Goal: Task Accomplishment & Management: Manage account settings

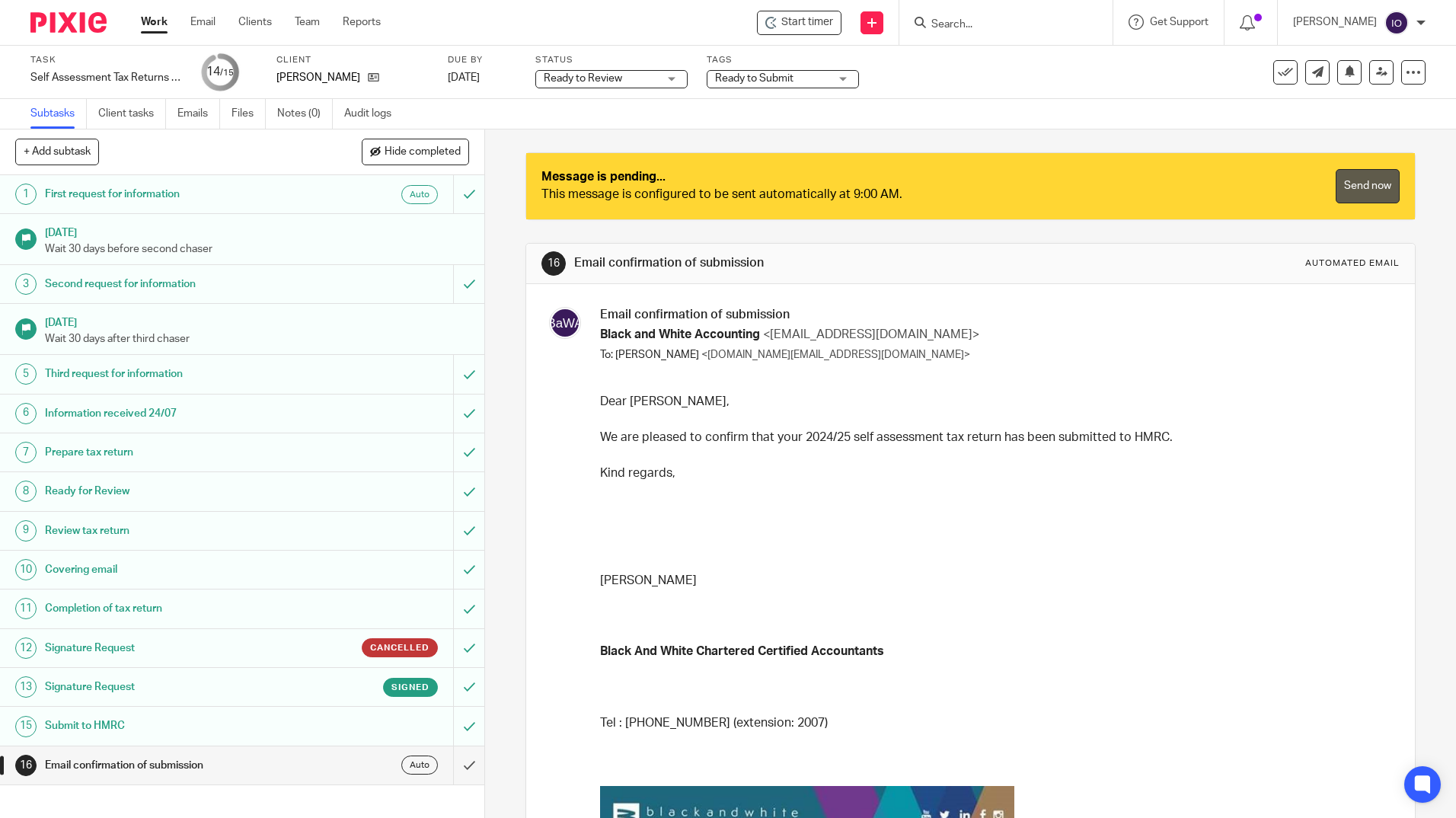
click at [1337, 186] on link "Send now" at bounding box center [1367, 186] width 64 height 35
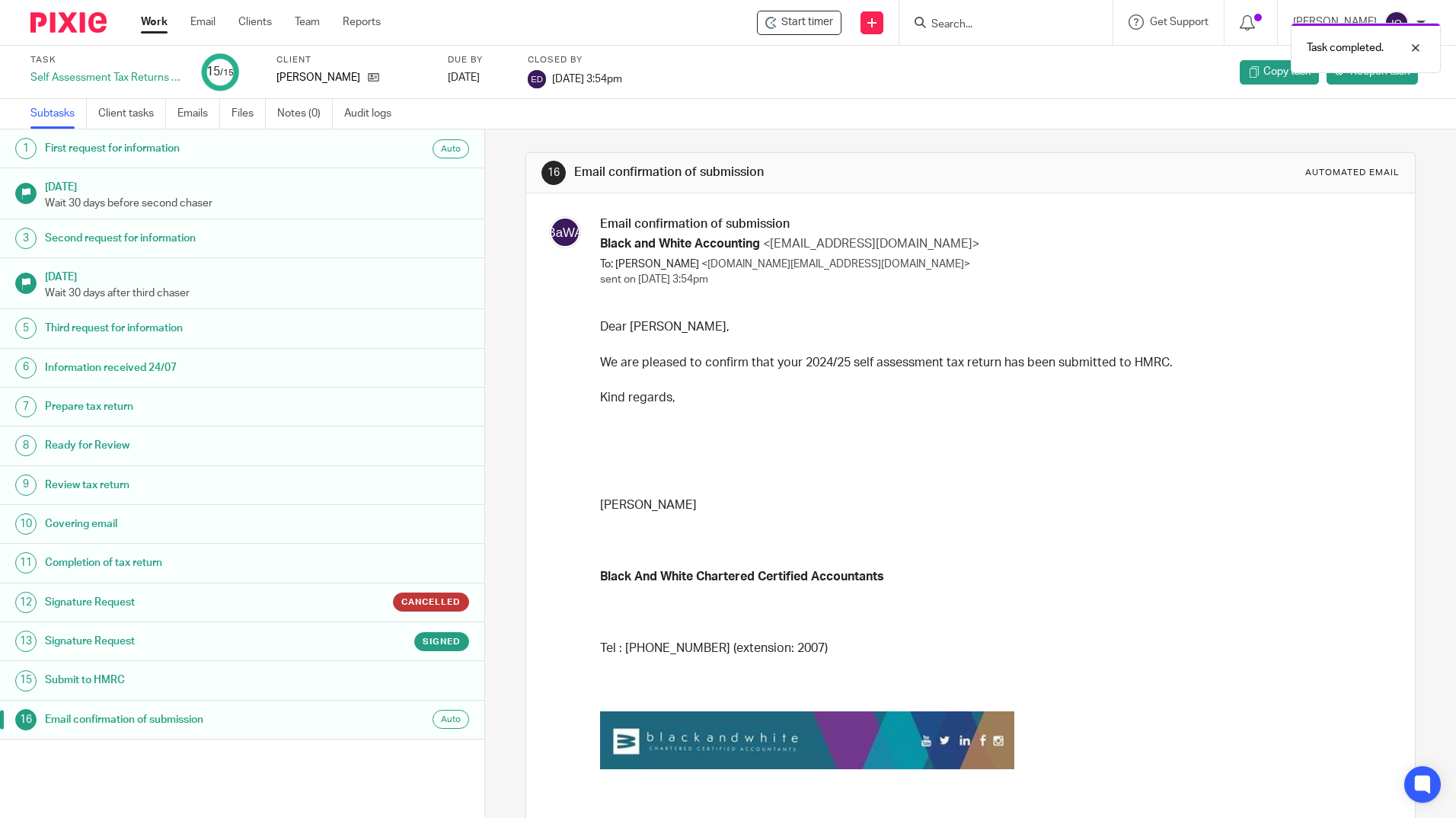
click at [955, 22] on div "Task completed." at bounding box center [1084, 44] width 713 height 58
click at [932, 19] on div "Task completed." at bounding box center [1084, 44] width 713 height 58
click at [922, 21] on div "Task completed." at bounding box center [1084, 44] width 713 height 58
click at [937, 25] on div "Task completed." at bounding box center [1084, 44] width 713 height 58
click at [956, 24] on div "Task completed." at bounding box center [1084, 44] width 713 height 58
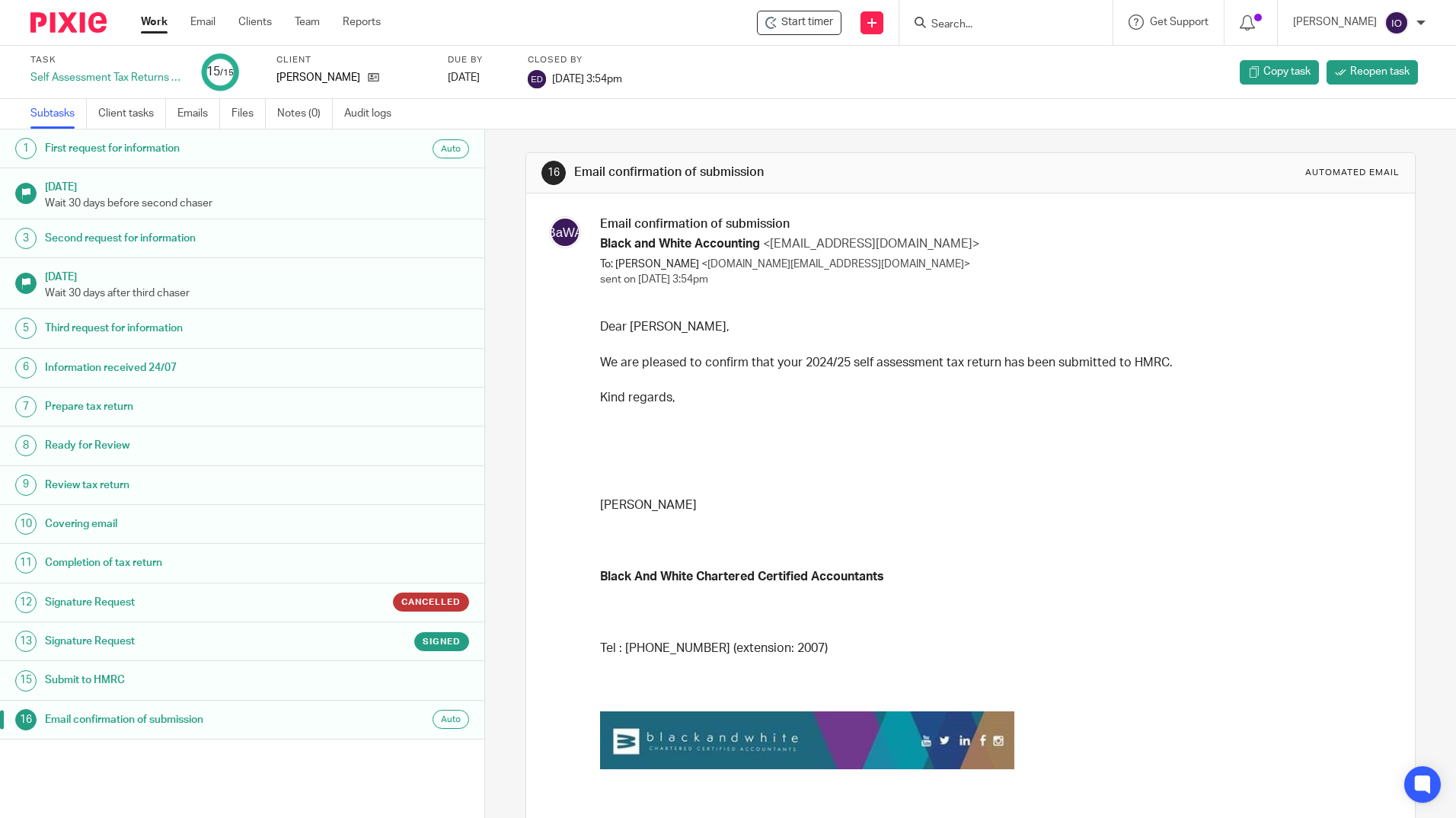
click at [963, 21] on input "Search" at bounding box center [998, 25] width 137 height 14
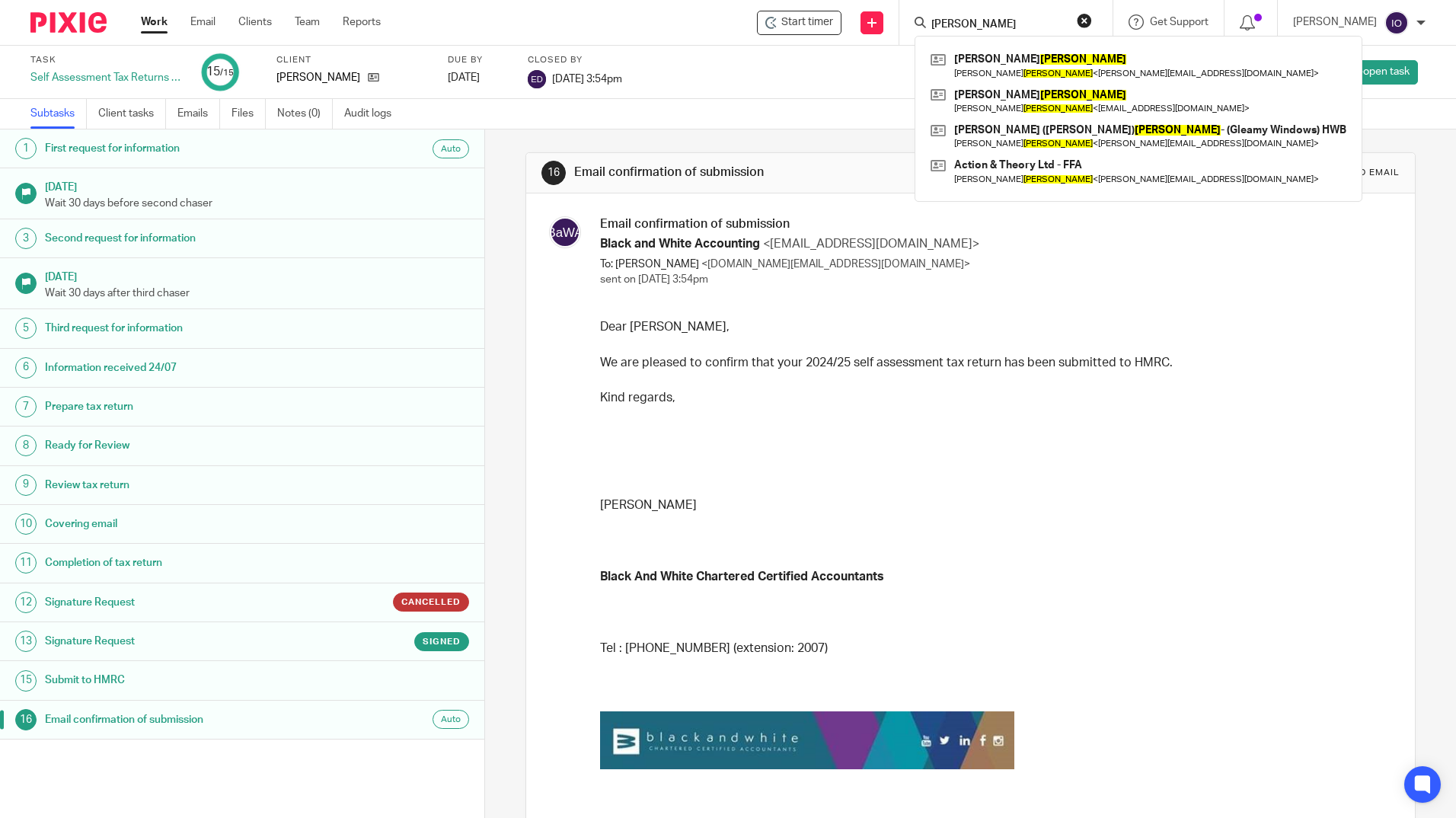
type input "collins"
click button "submit" at bounding box center [0, 0] width 0 height 0
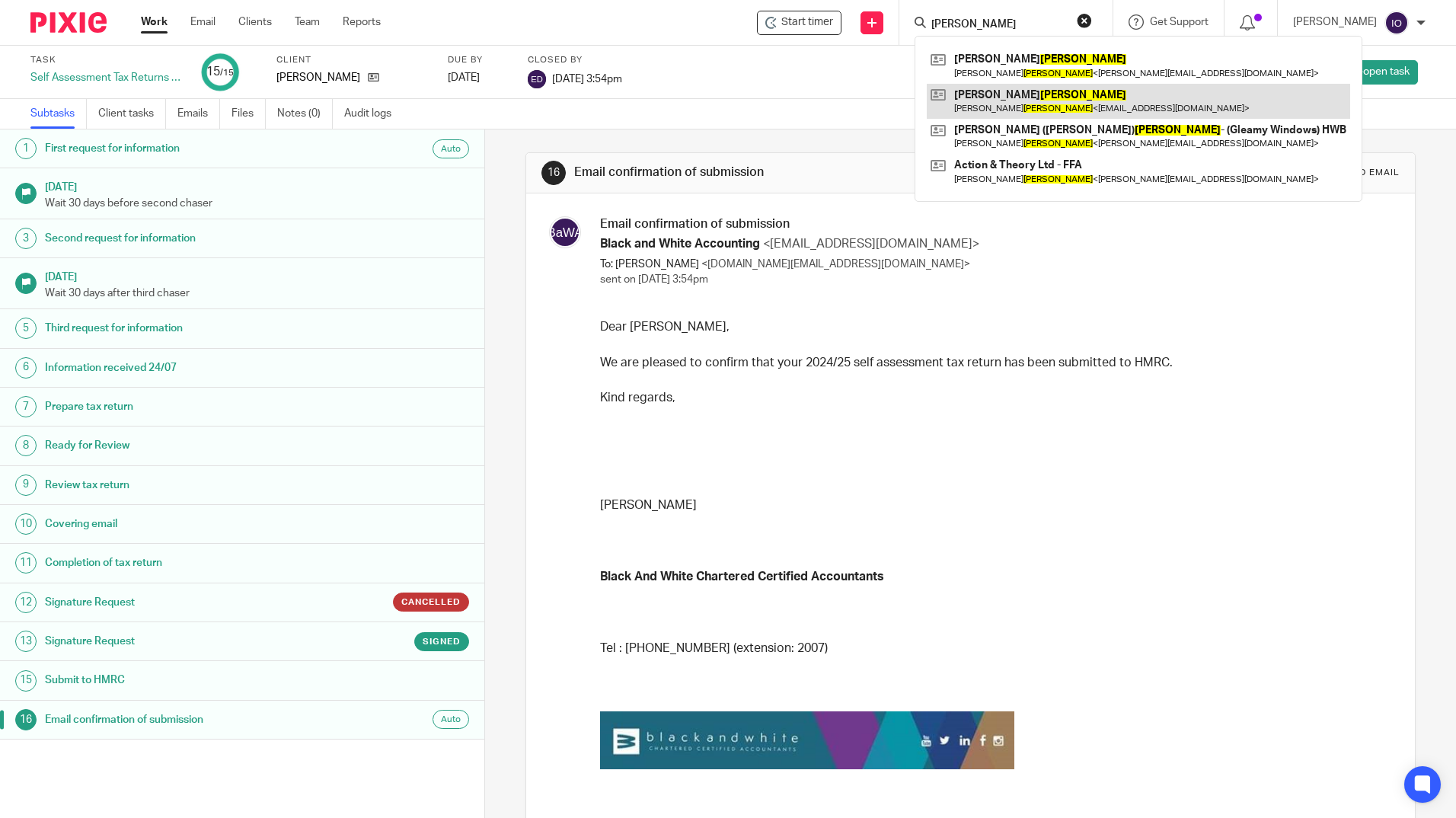
click at [1000, 89] on link at bounding box center [1138, 101] width 423 height 35
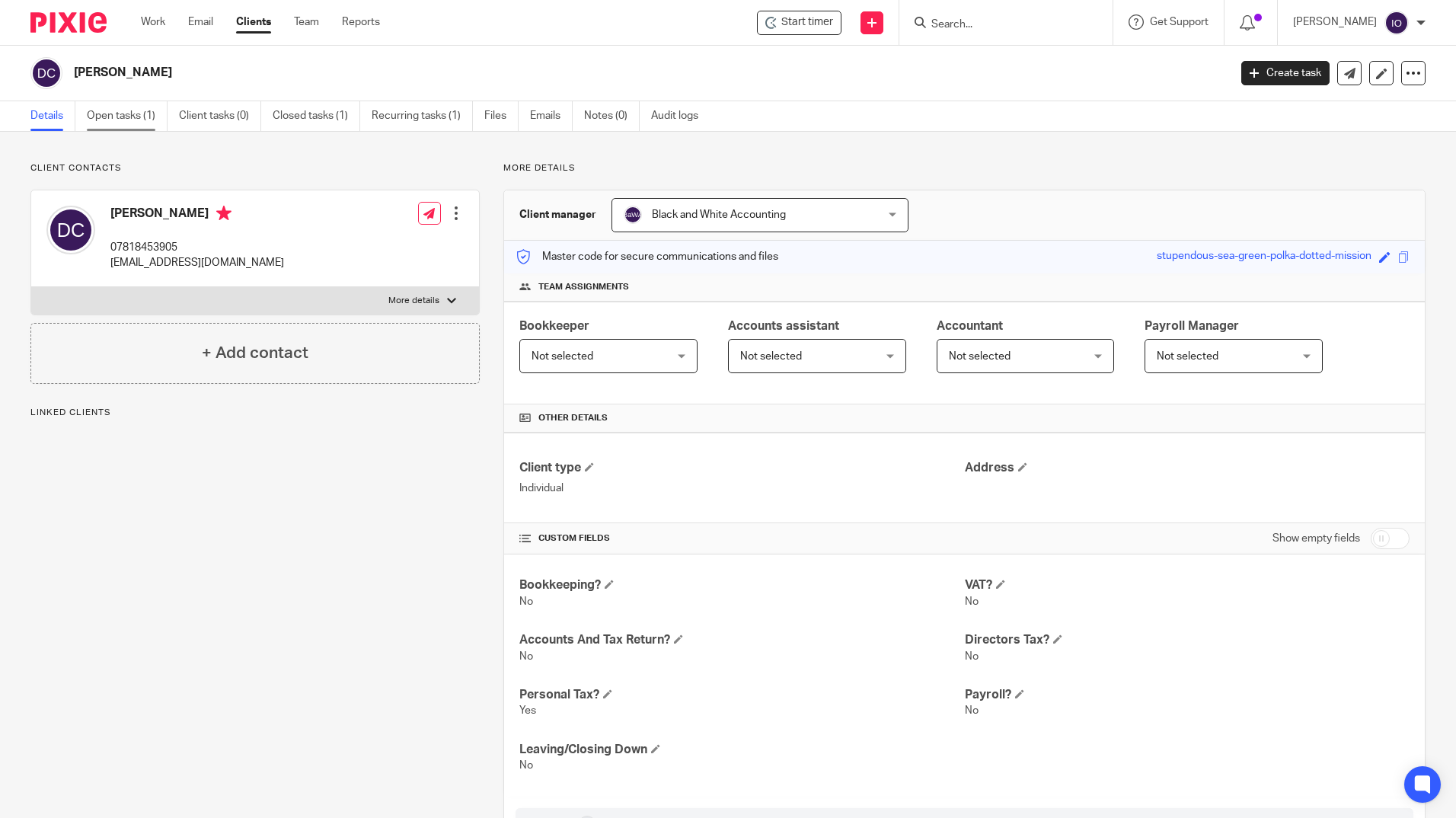
click at [117, 117] on link "Open tasks (1)" at bounding box center [127, 116] width 81 height 30
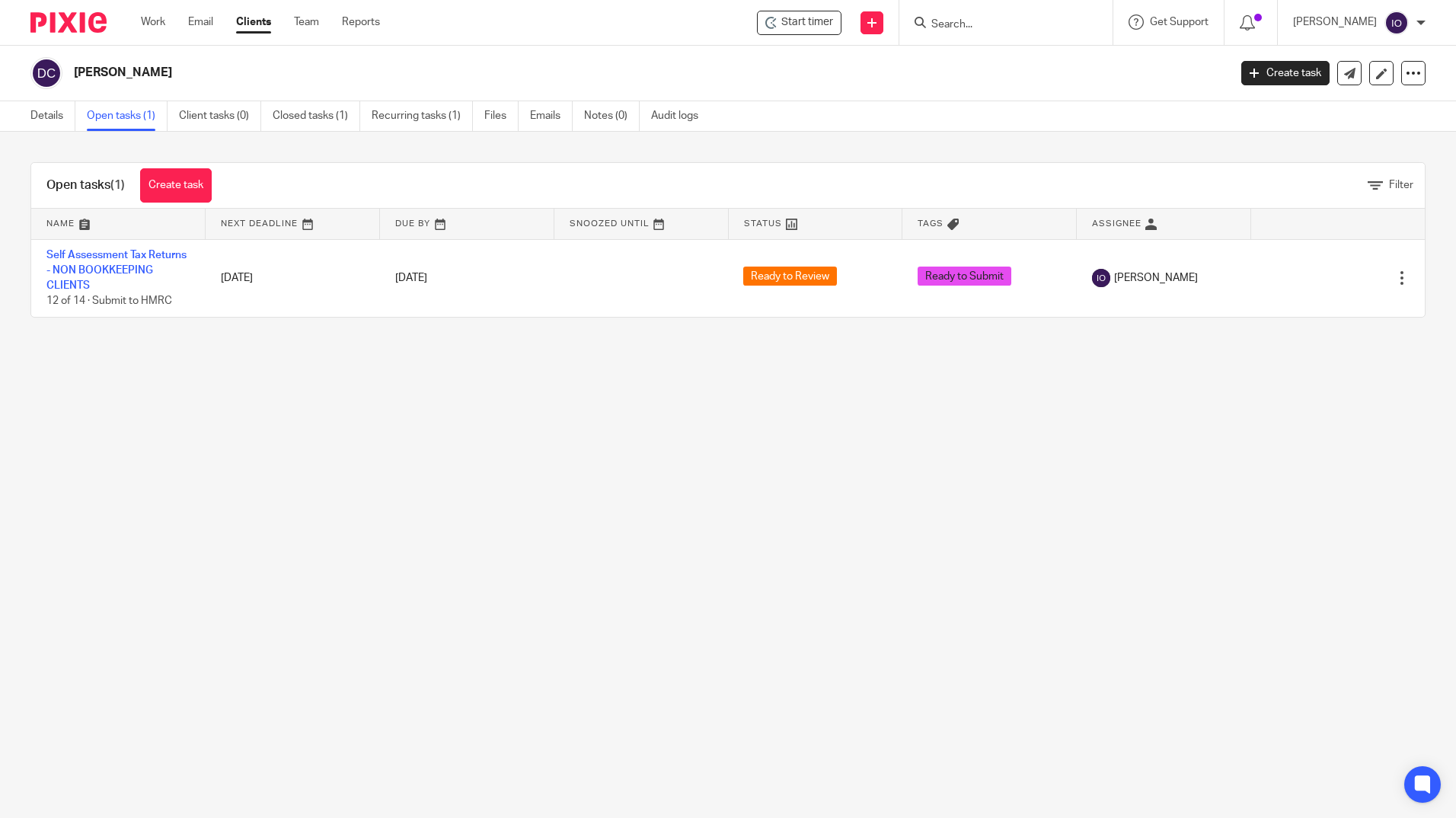
click at [940, 18] on input "Search" at bounding box center [998, 25] width 137 height 14
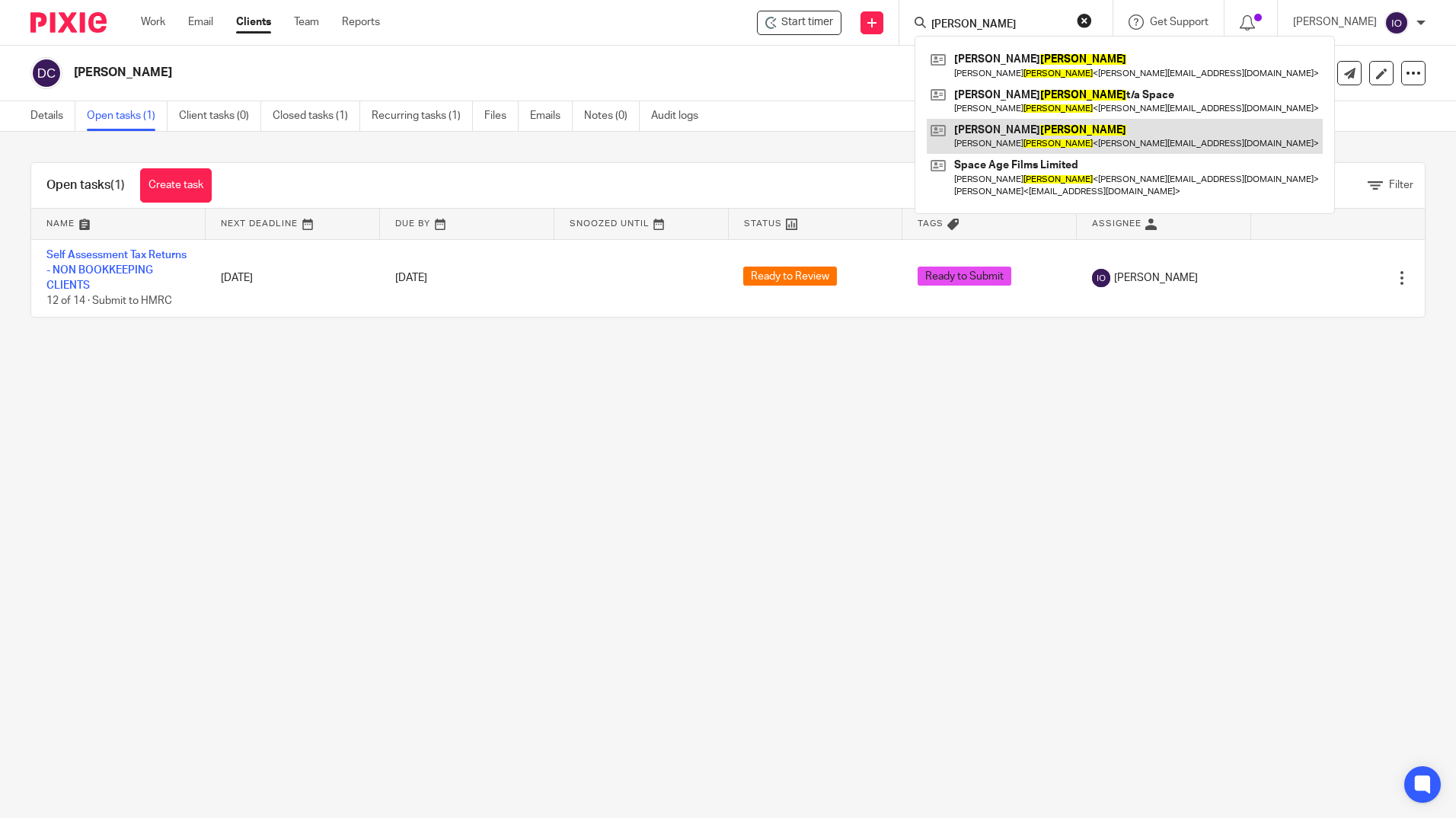
type input "chandler"
click at [1006, 128] on link at bounding box center [1125, 137] width 396 height 35
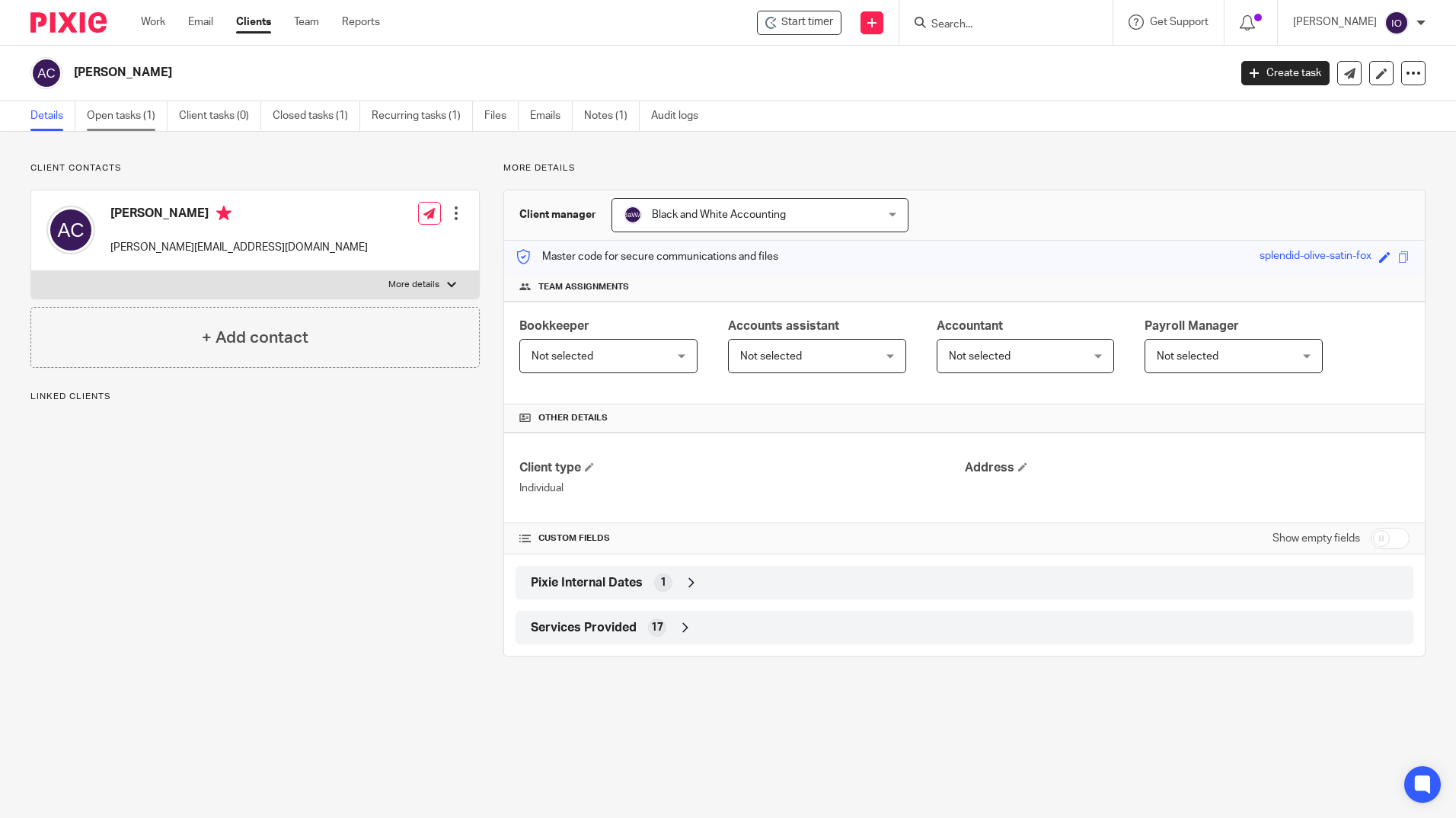
click at [137, 115] on link "Open tasks (1)" at bounding box center [127, 116] width 81 height 30
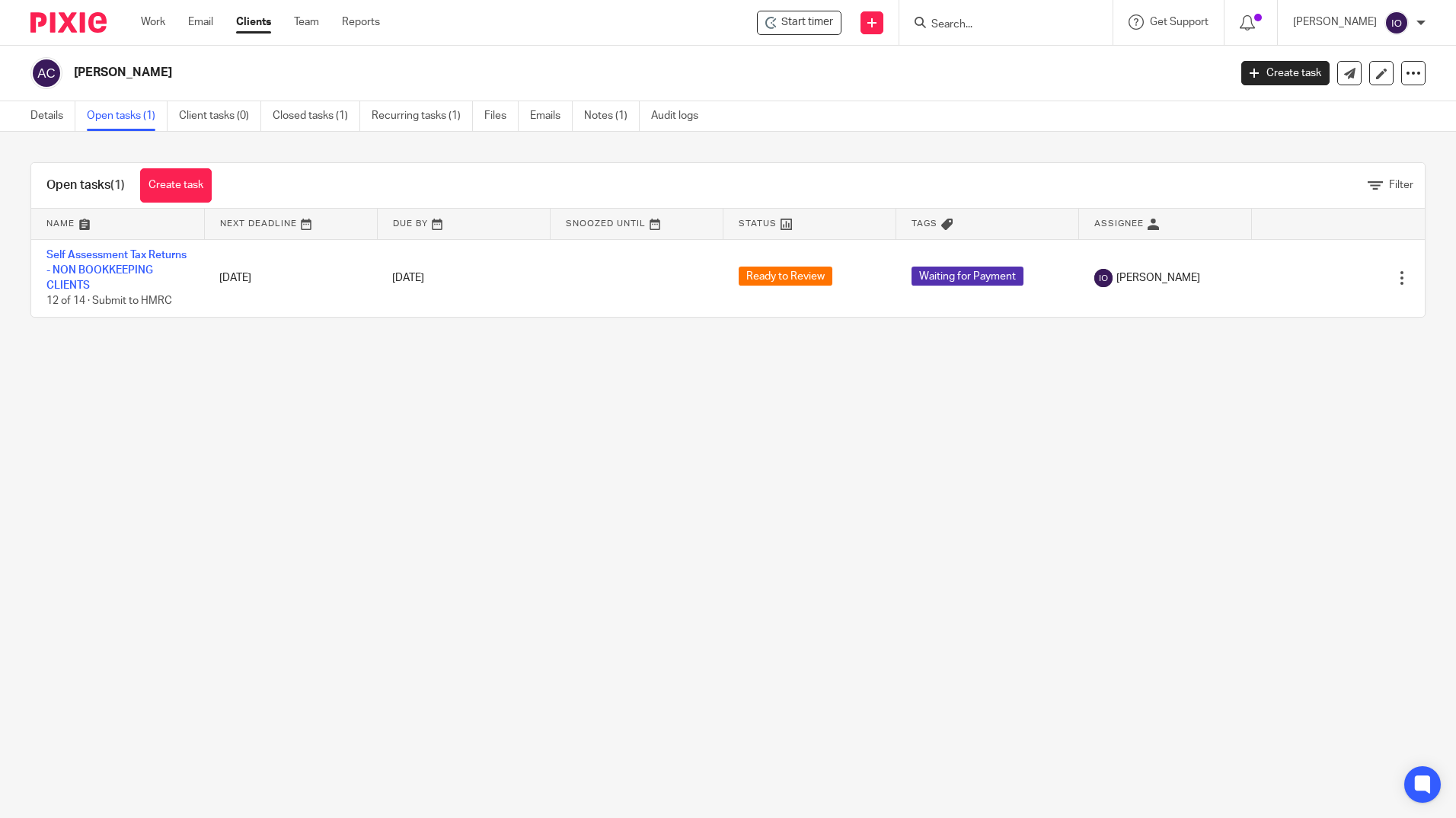
click at [1006, 22] on input "Search" at bounding box center [998, 25] width 137 height 14
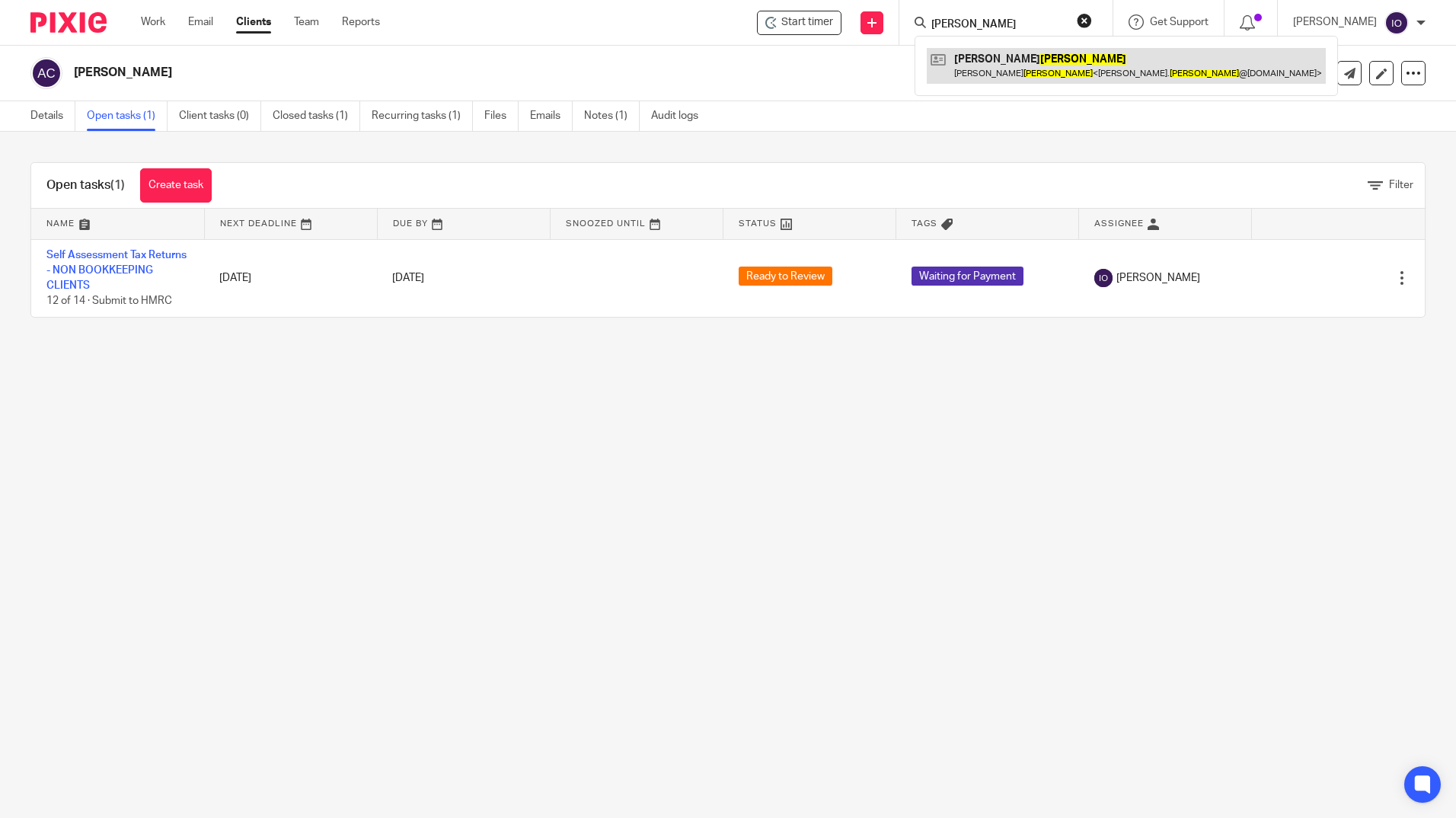
type input "bowden"
click at [976, 70] on link at bounding box center [1126, 66] width 399 height 35
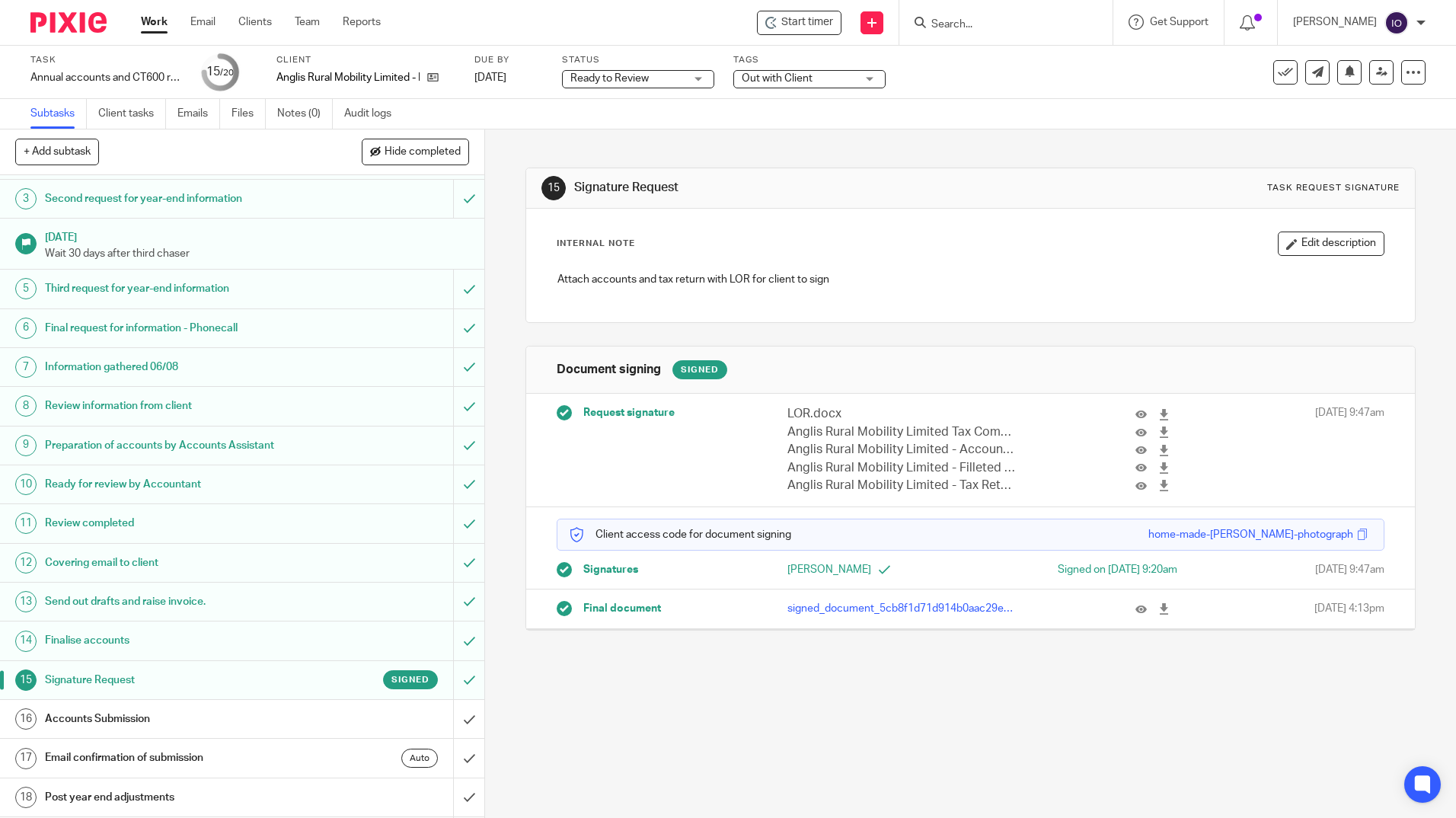
scroll to position [163, 0]
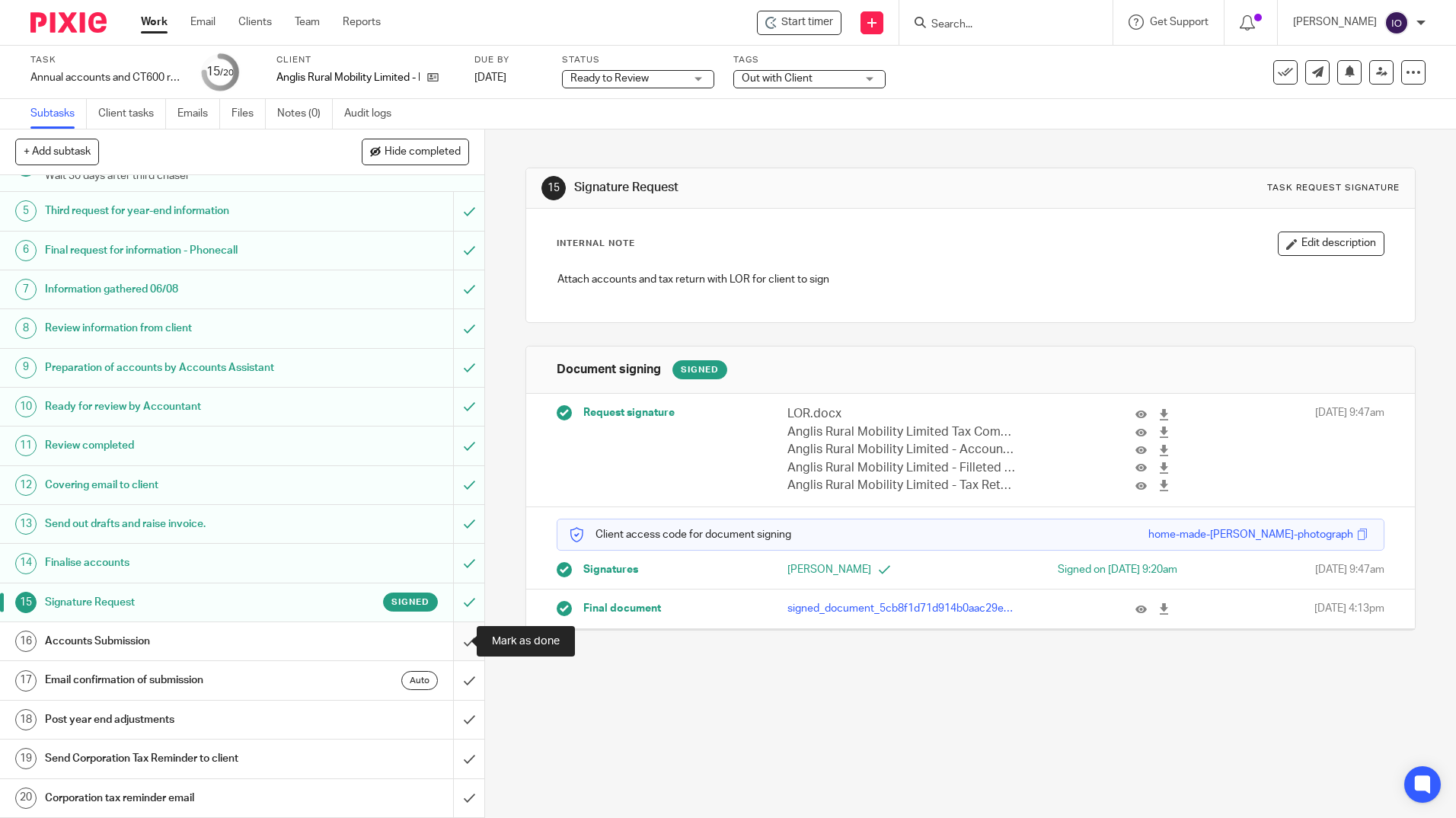
click at [456, 636] on input "submit" at bounding box center [242, 642] width 484 height 38
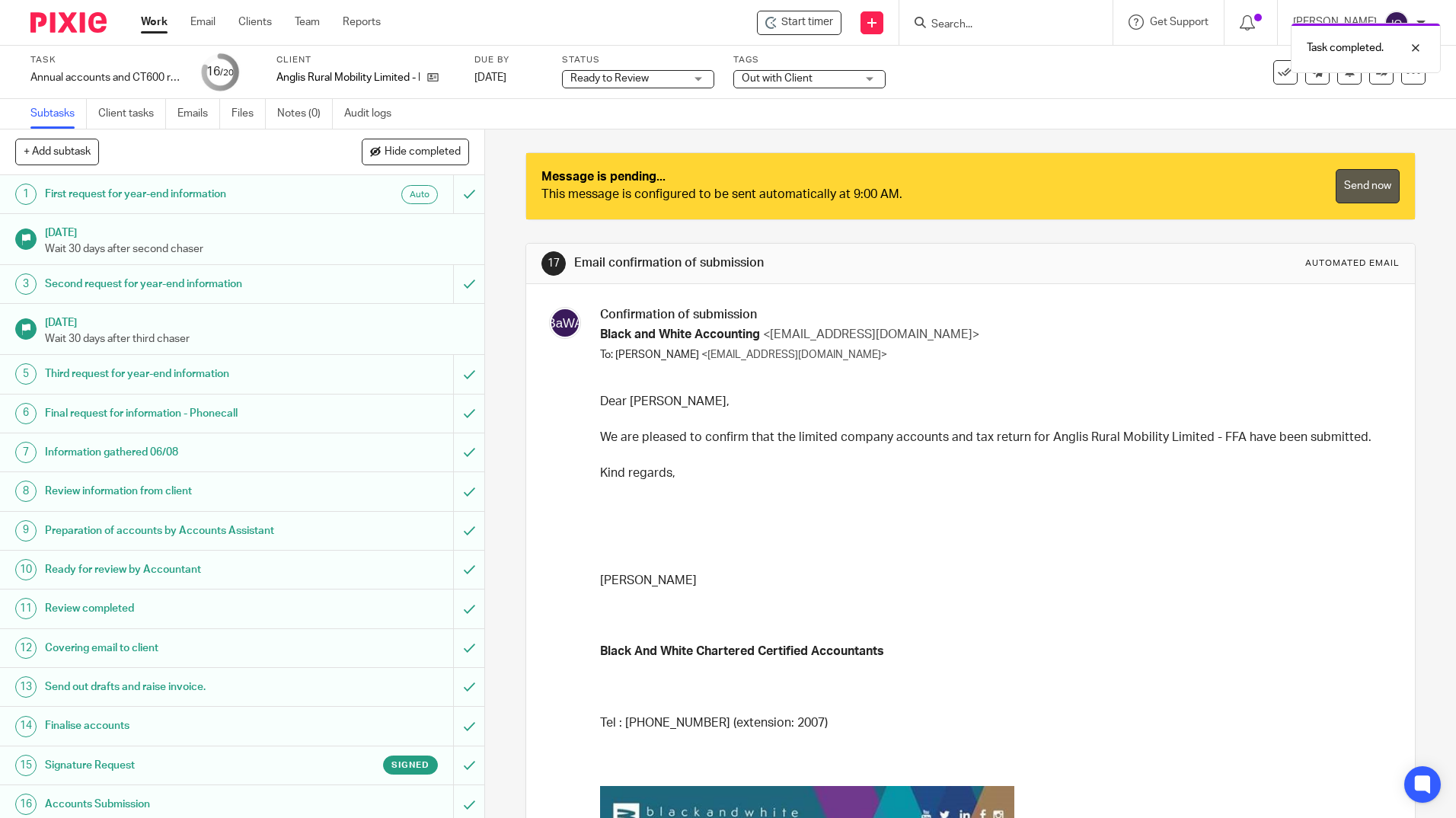
click at [1336, 193] on link "Send now" at bounding box center [1367, 186] width 64 height 35
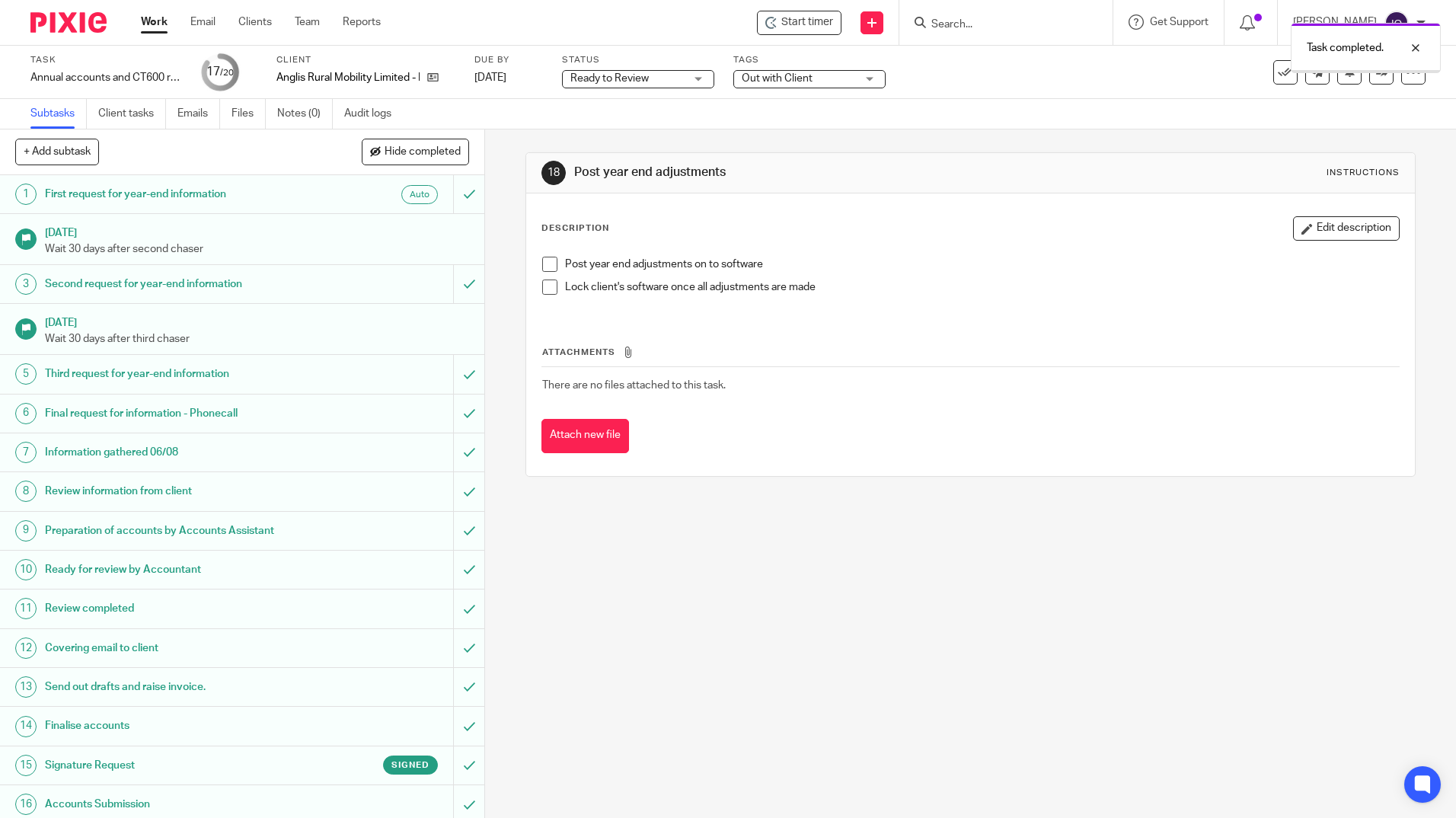
scroll to position [163, 0]
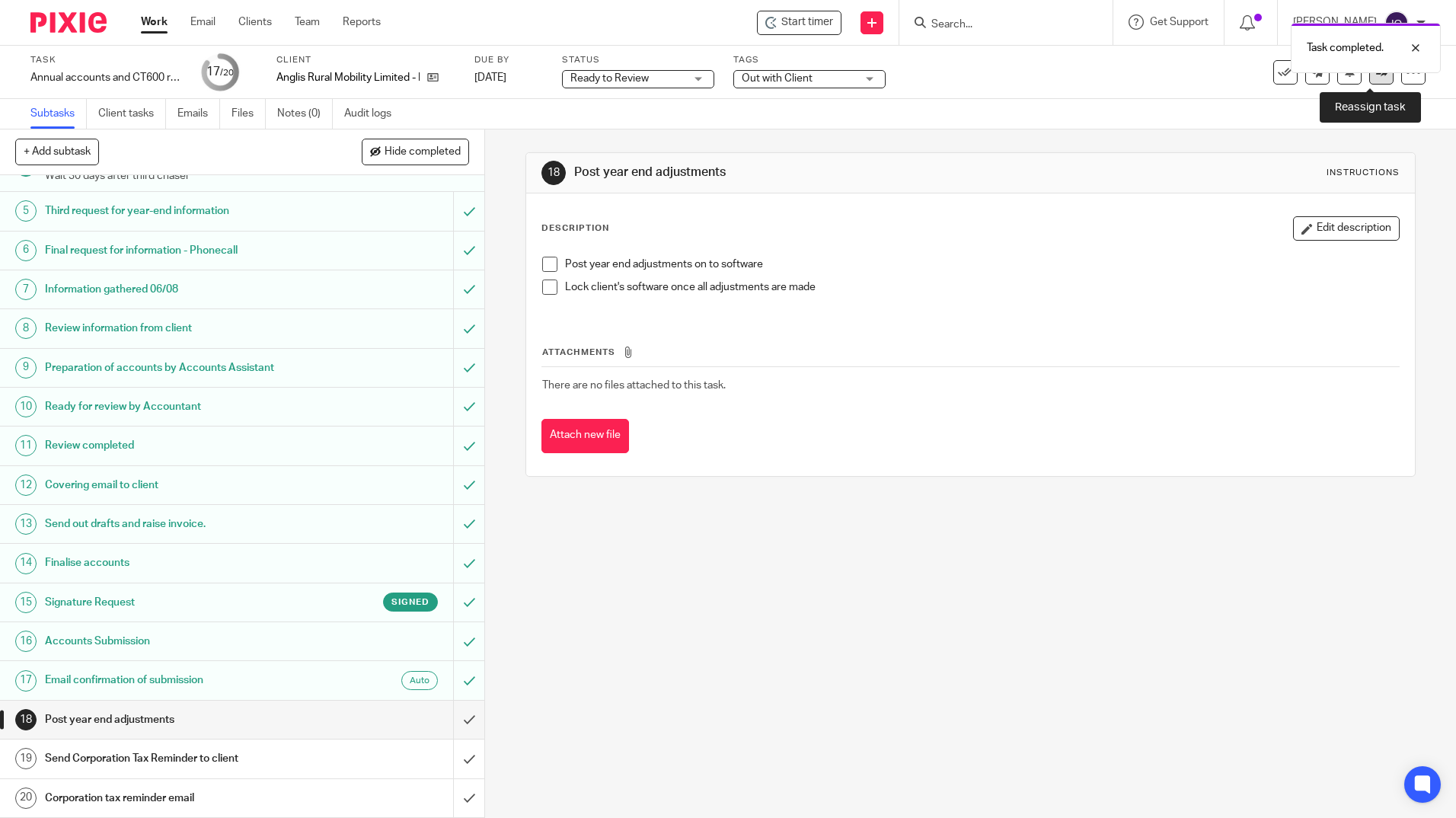
click at [1369, 78] on link at bounding box center [1381, 72] width 25 height 25
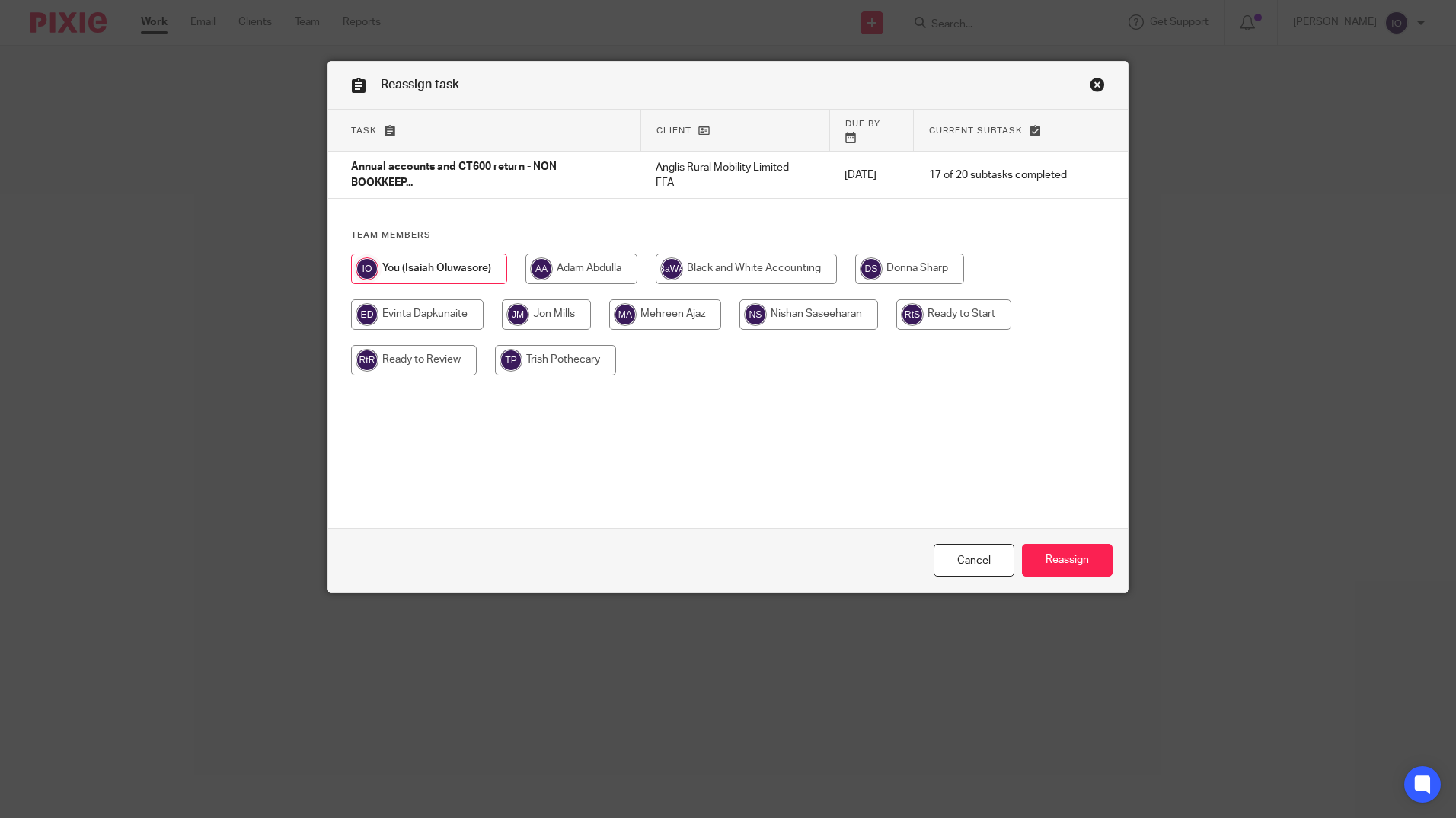
click at [786, 299] on input "radio" at bounding box center [809, 315] width 139 height 31
radio input "true"
click at [1059, 559] on input "Reassign" at bounding box center [1067, 560] width 91 height 33
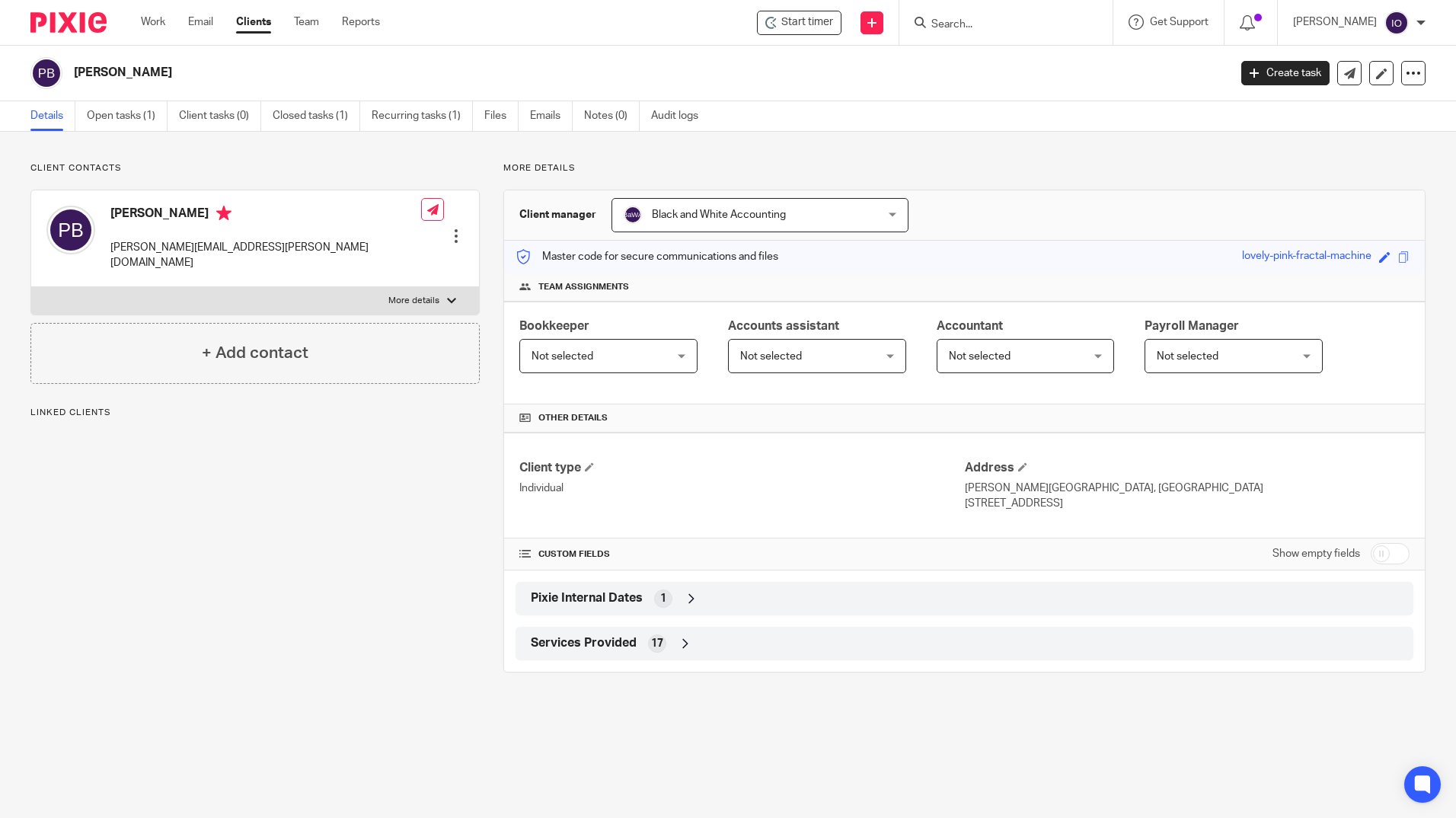
click at [88, 133] on div "Client contacts [PERSON_NAME] [PERSON_NAME][EMAIL_ADDRESS][PERSON_NAME][DOMAIN_…" at bounding box center [728, 417] width 1456 height 571
click at [97, 117] on link "Open tasks (1)" at bounding box center [127, 116] width 81 height 30
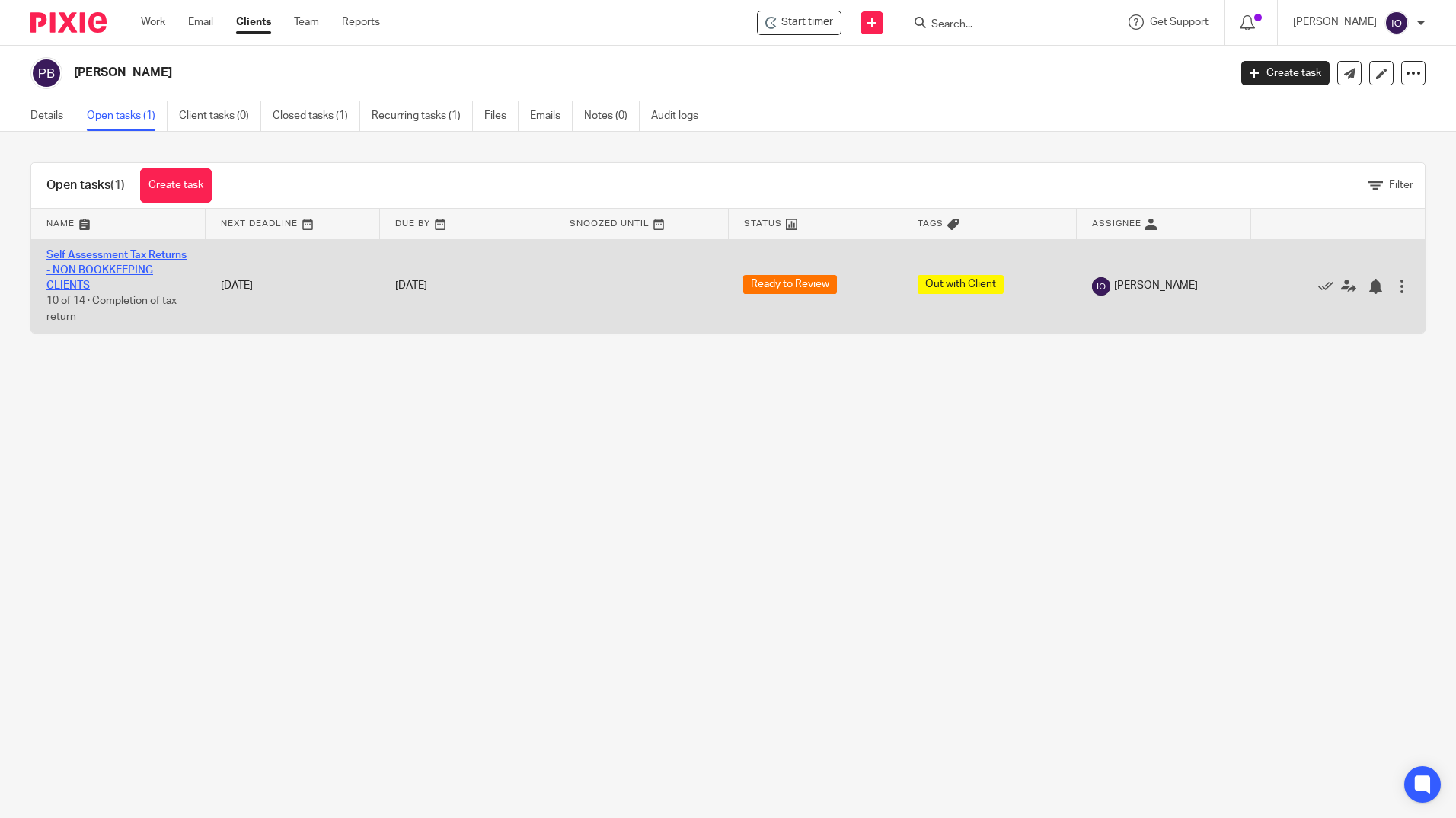
click at [112, 256] on link "Self Assessment Tax Returns - NON BOOKKEEPING CLIENTS" at bounding box center [117, 271] width 140 height 42
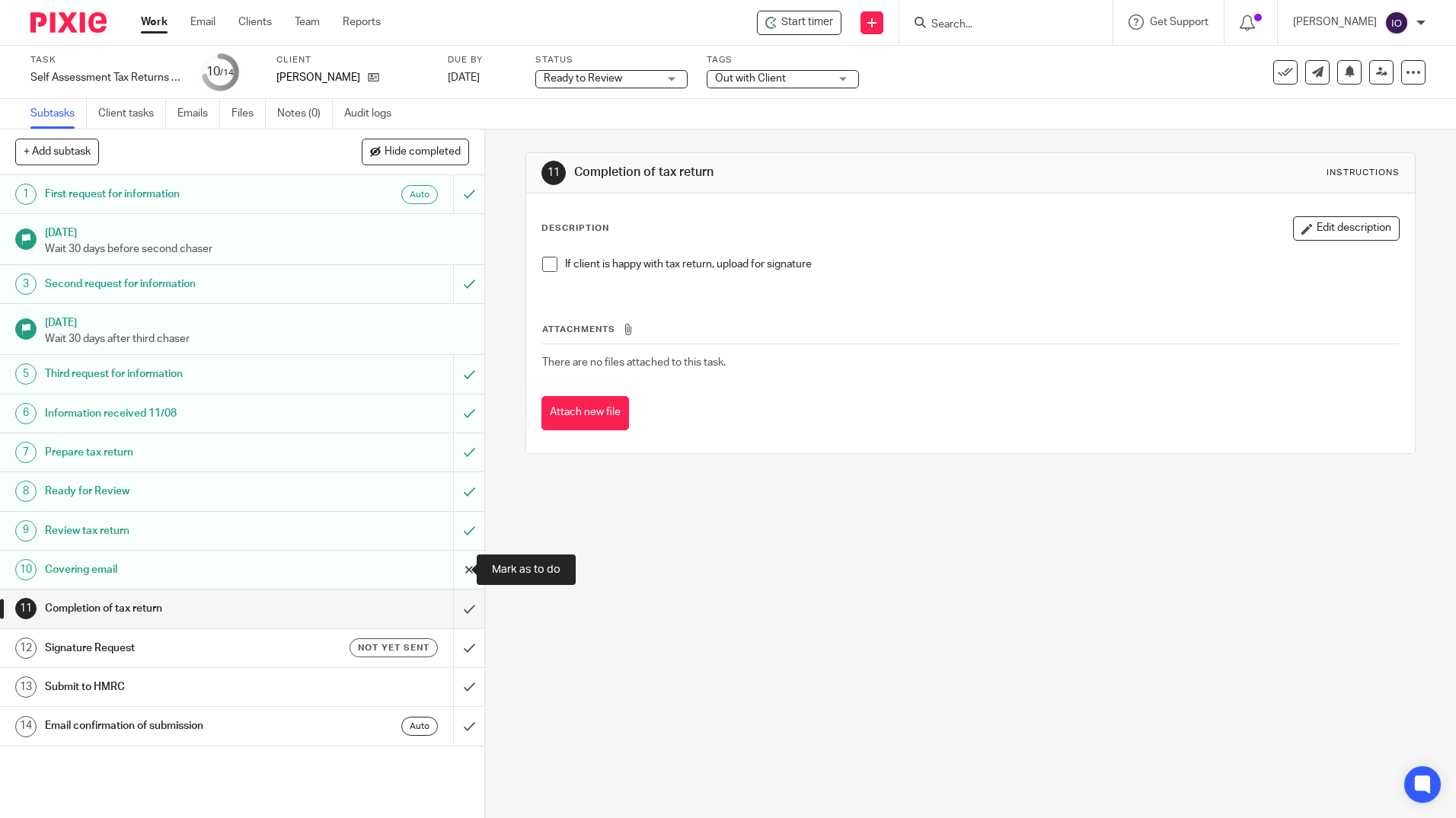
click at [453, 572] on input "submit" at bounding box center [242, 570] width 484 height 38
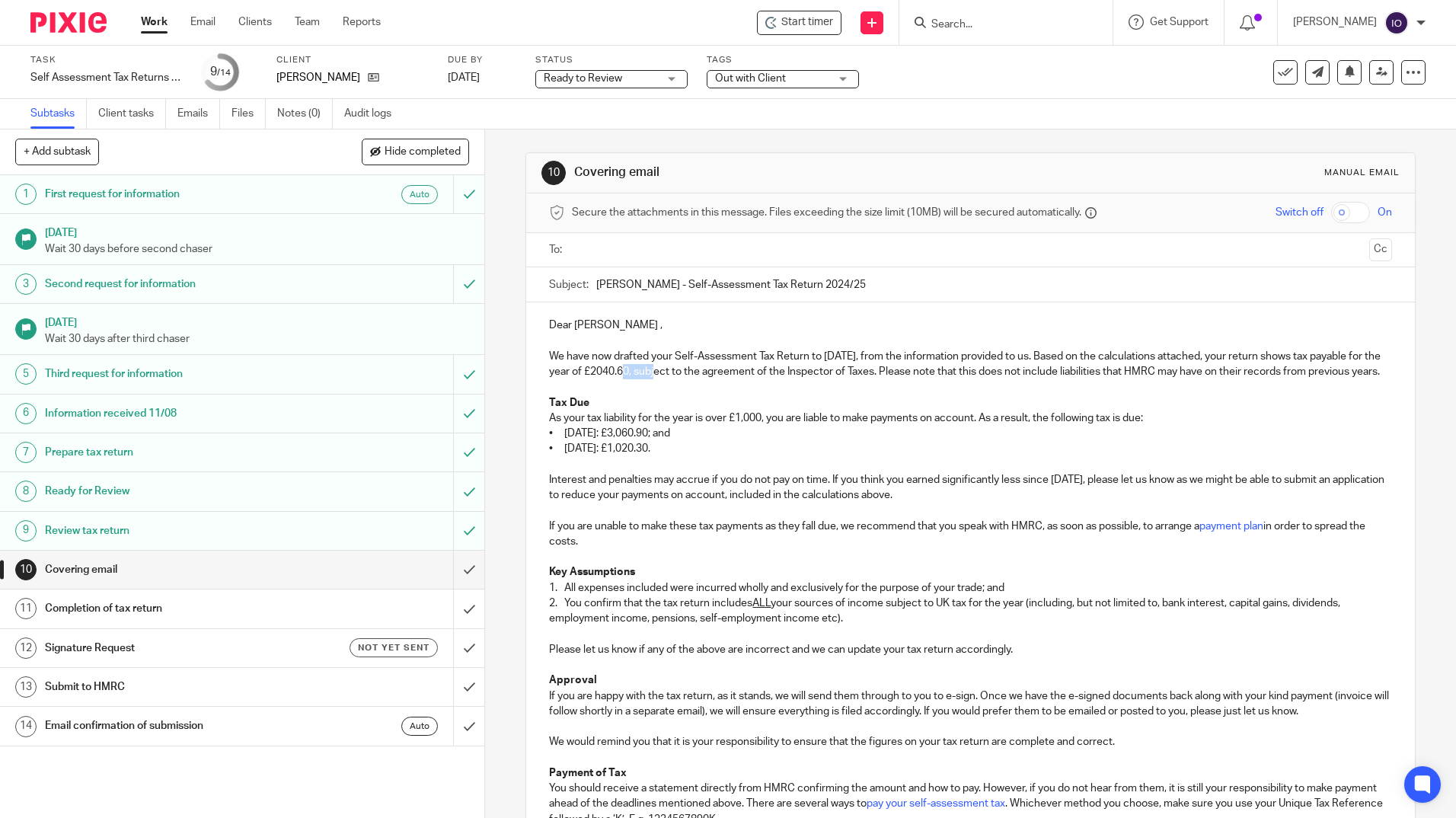
drag, startPoint x: 700, startPoint y: 370, endPoint x: 661, endPoint y: 377, distance: 39.6
click at [661, 377] on p "We have now drafted your Self-Assessment Tax Return to [DATE], from the informa…" at bounding box center [970, 364] width 842 height 31
drag, startPoint x: 545, startPoint y: 355, endPoint x: 656, endPoint y: 341, distance: 111.9
click at [994, 335] on div "Dear Philip , We have now drafted your Self-Assessment Tax Return to 5 April 20…" at bounding box center [970, 609] width 888 height 613
click at [544, 359] on div "Dear Philip , We have now drafted your Self-Assessment Tax Return to 5 April 20…" at bounding box center [970, 609] width 888 height 613
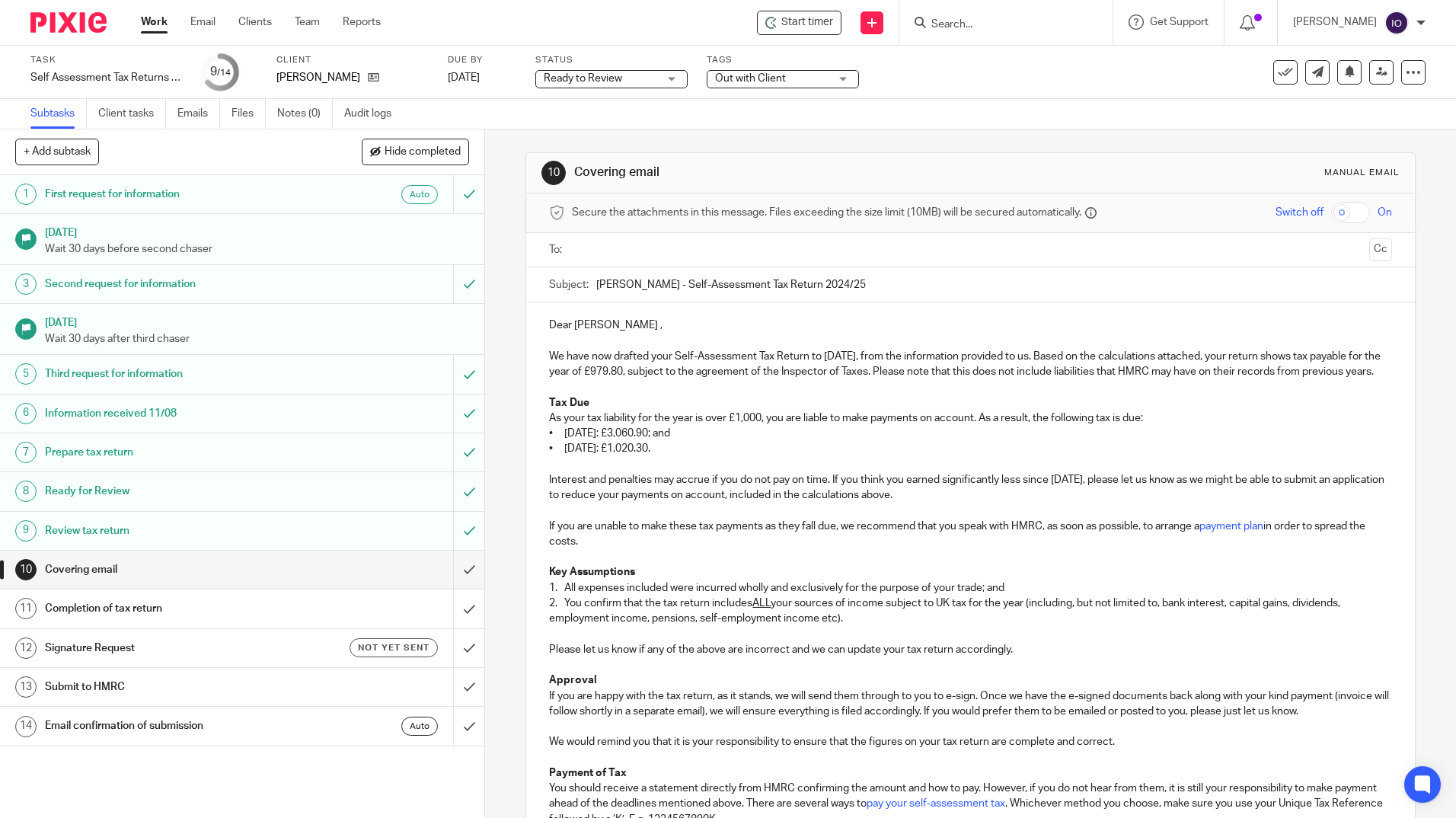
click at [549, 355] on p "We have now drafted your Self-Assessment Tax Return to 5 April 2025, from the i…" at bounding box center [970, 364] width 842 height 31
click at [549, 355] on p "We have now drafted your Self-Assessment Tax Return to 5 April 2025, from the i…" at bounding box center [970, 364] width 842 height 31
click at [628, 372] on p "We have now drafted your Self-Assessment Tax Return to 5 April 2025, from the i…" at bounding box center [970, 364] width 842 height 31
drag, startPoint x: 547, startPoint y: 352, endPoint x: 1225, endPoint y: 351, distance: 678.0
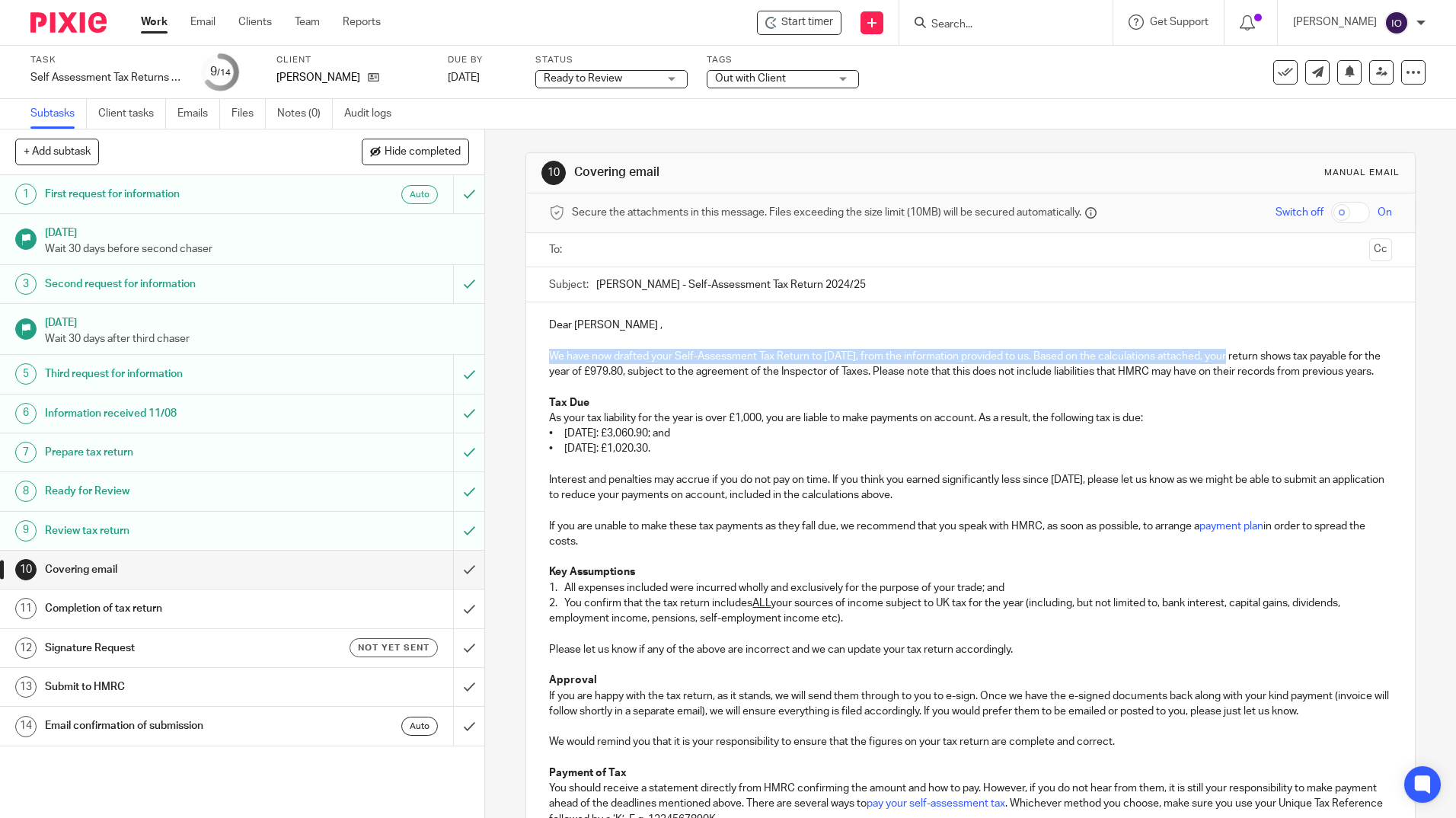
click at [1225, 351] on p "We have now drafted your Self-Assessment Tax Return to 5 April 2025, from the i…" at bounding box center [970, 364] width 842 height 31
click at [1019, 355] on p "Thanks for confirming that the rental property is jointly owned and as such, we…" at bounding box center [970, 364] width 842 height 31
click at [1059, 358] on p "Thanks for confirming that the rental property is jointly owned and as such, we…" at bounding box center [970, 364] width 842 height 31
click at [941, 358] on p "Thanks for confirming that the rental property is jointly owned and as such, we…" at bounding box center [970, 364] width 842 height 31
click at [1105, 358] on p "Thanks for confirming that the rental property is jointly owned and as such, we…" at bounding box center [970, 364] width 842 height 31
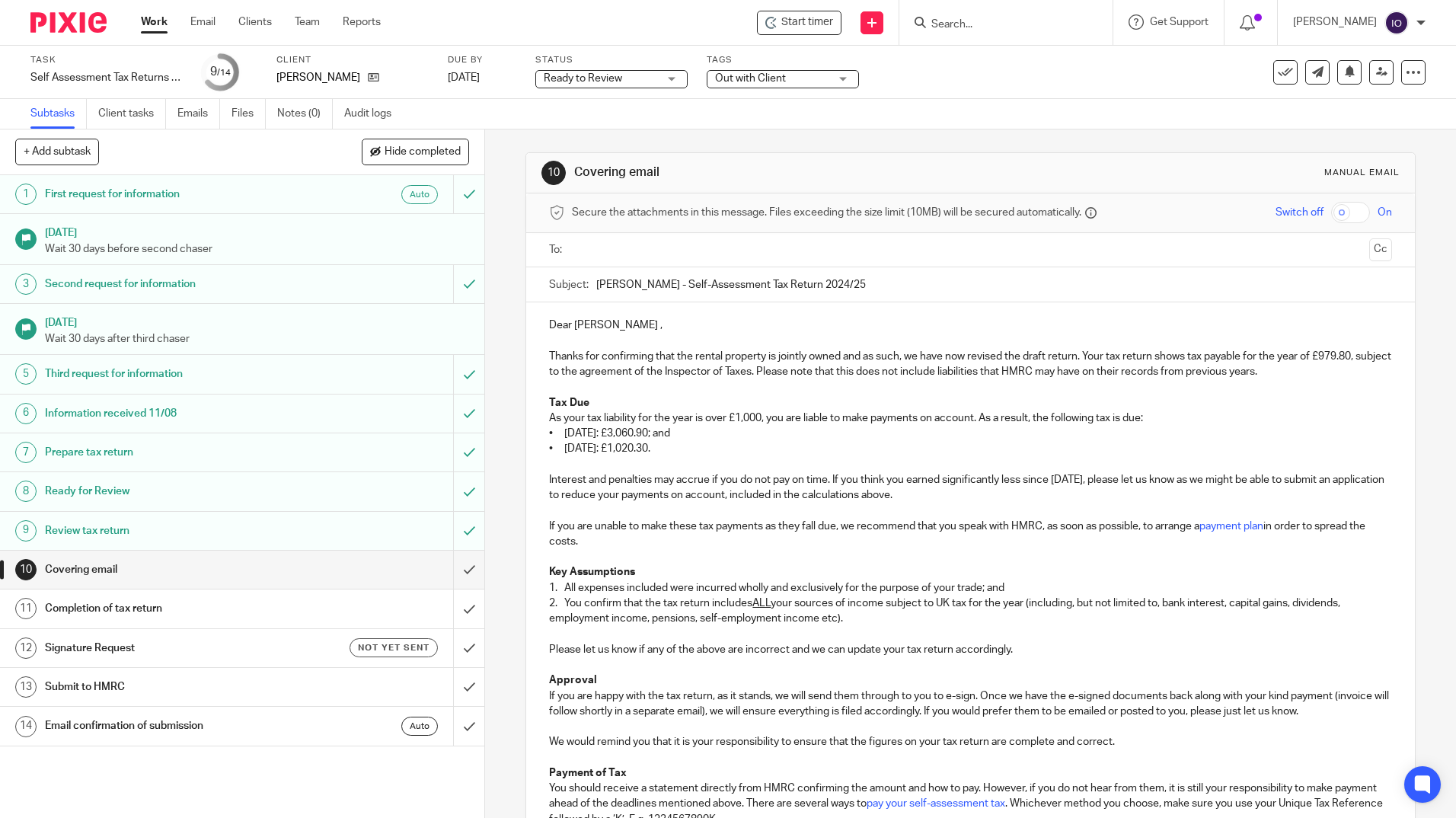
click at [1187, 355] on p "Thanks for confirming that the rental property is jointly owned and as such, we…" at bounding box center [970, 364] width 842 height 31
drag, startPoint x: 693, startPoint y: 434, endPoint x: 687, endPoint y: 450, distance: 17.1
click at [687, 450] on div "Dear Philip , Thanks for confirming that the rental property is jointly owned a…" at bounding box center [970, 609] width 888 height 613
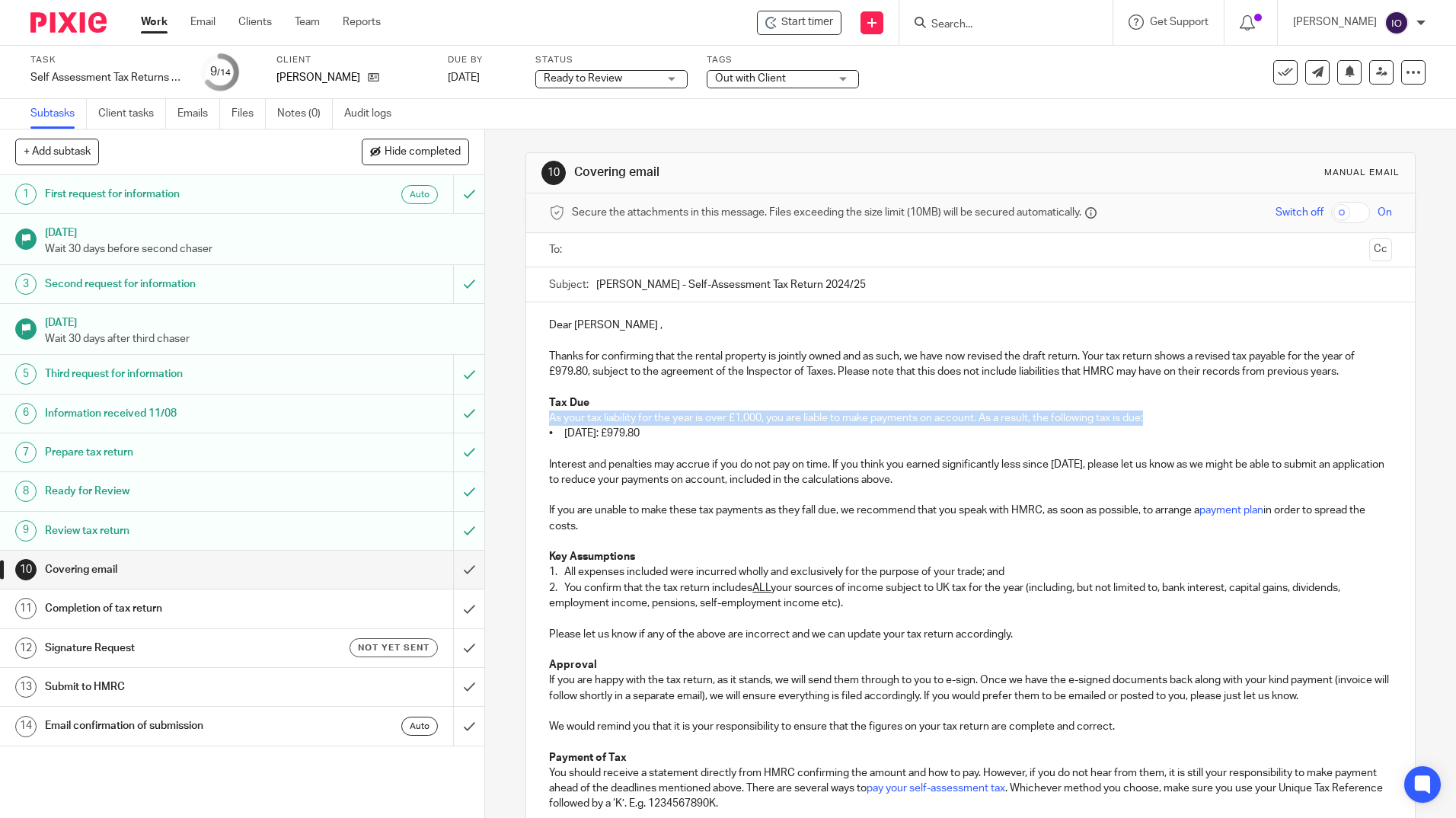
drag, startPoint x: 548, startPoint y: 417, endPoint x: 1214, endPoint y: 417, distance: 666.0
click at [1216, 414] on p "As your tax liability for the year is over £1,000, you are liable to make payme…" at bounding box center [970, 418] width 842 height 15
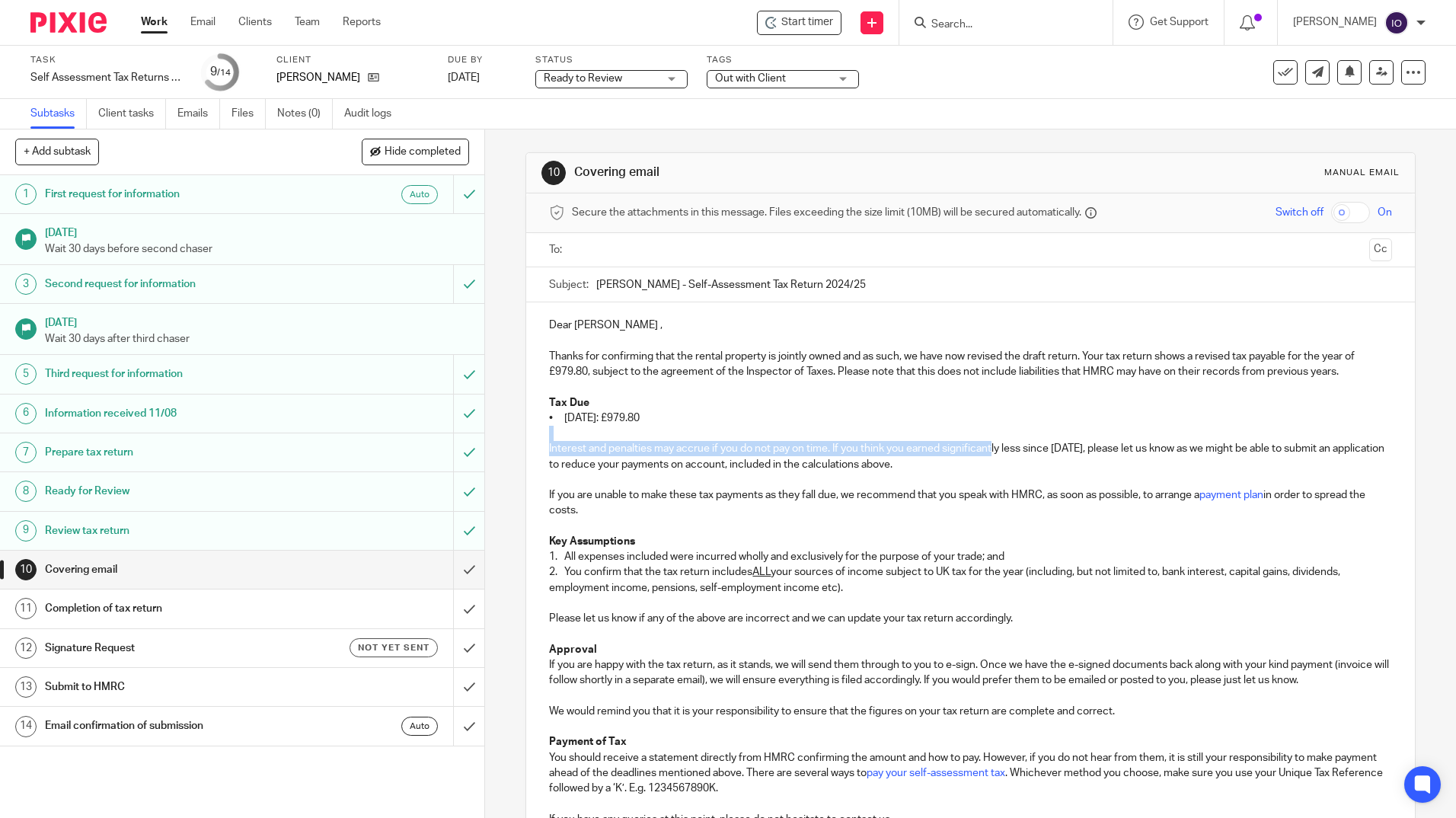
drag, startPoint x: 544, startPoint y: 438, endPoint x: 989, endPoint y: 447, distance: 445.1
click at [989, 447] on div "Dear Philip , Thanks for confirming that the rental property is jointly owned a…" at bounding box center [970, 593] width 888 height 582
click at [1003, 467] on p "Interest and penalties may accrue if you do not pay on time. If you think you e…" at bounding box center [970, 457] width 842 height 31
click at [537, 450] on div "Dear Philip , Thanks for confirming that the rental property is jointly owned a…" at bounding box center [970, 593] width 888 height 582
drag, startPoint x: 828, startPoint y: 449, endPoint x: 962, endPoint y: 462, distance: 134.6
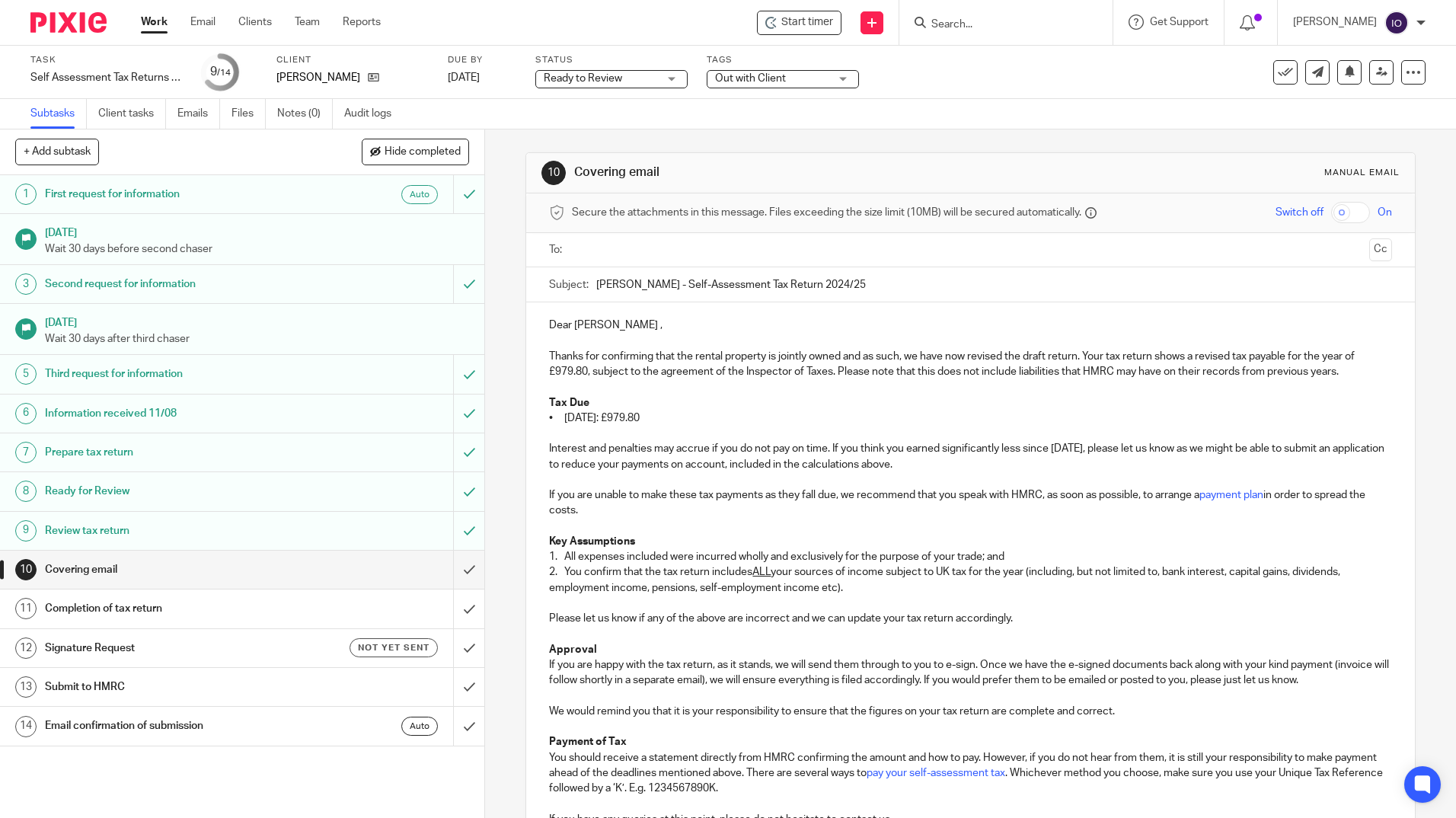
click at [963, 462] on p "Interest and penalties may accrue if you do not pay on time. If you think you e…" at bounding box center [970, 457] width 842 height 31
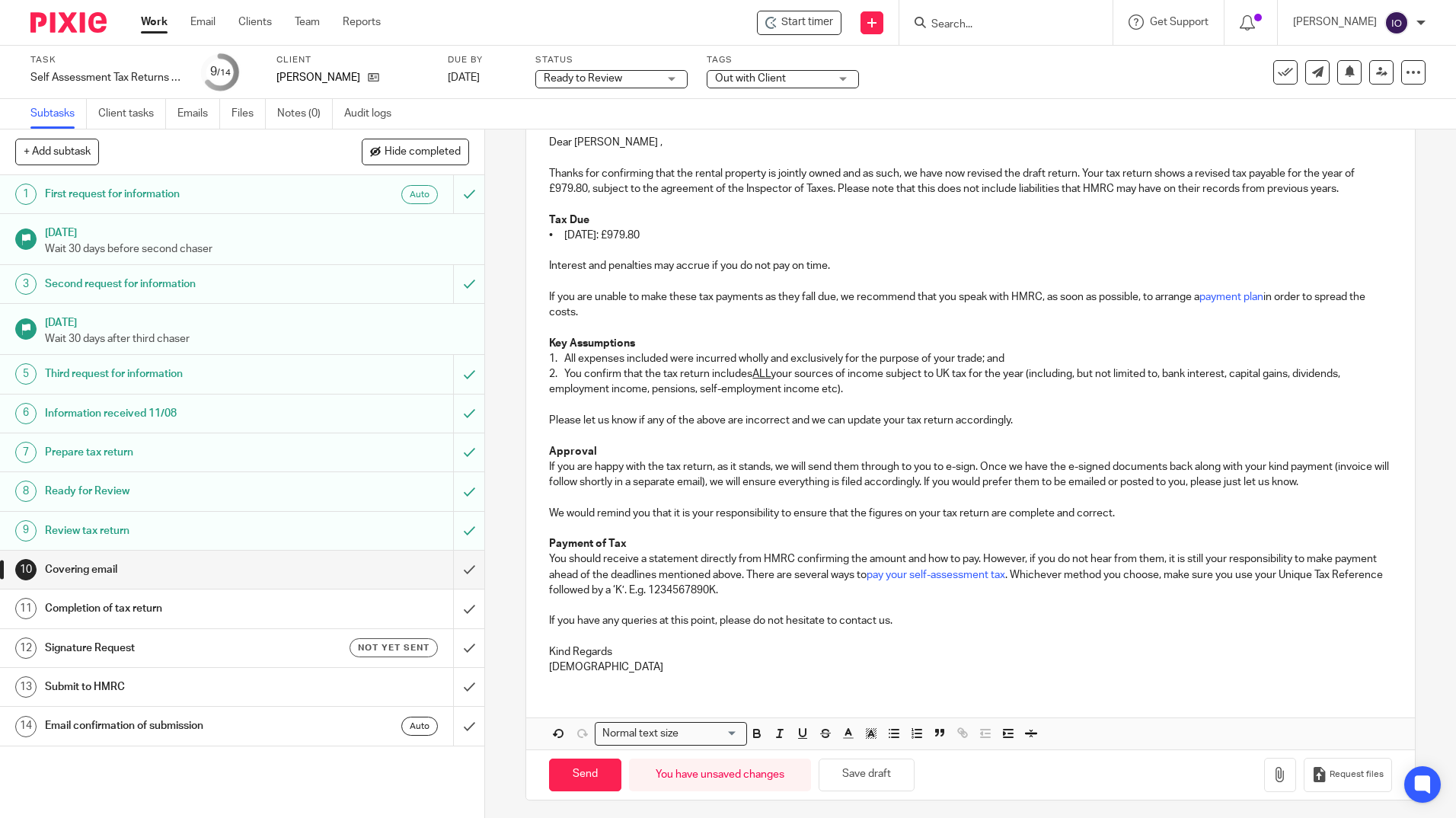
scroll to position [188, 0]
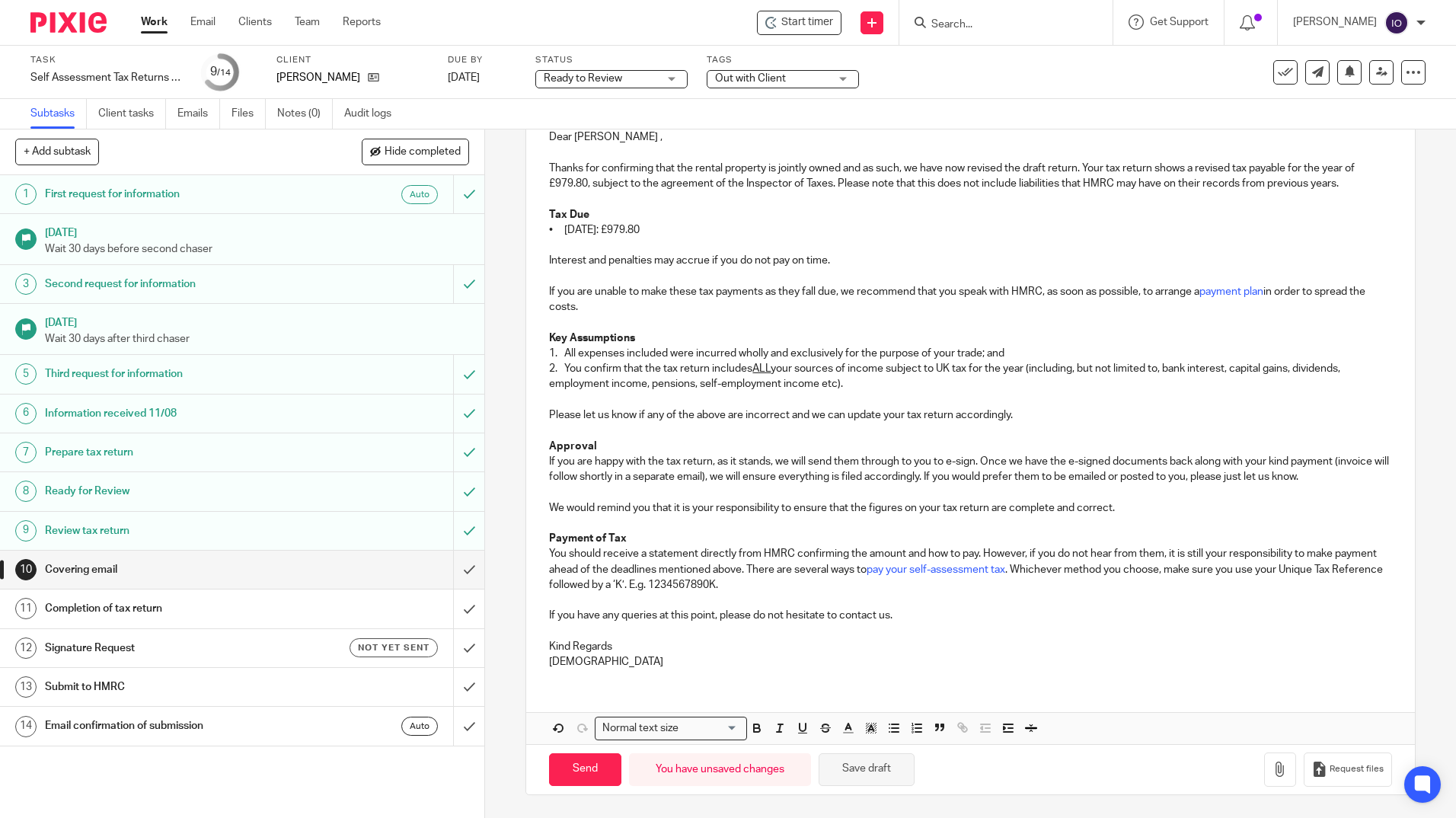
click at [871, 768] on button "Save draft" at bounding box center [866, 770] width 96 height 33
click at [1272, 774] on icon "button" at bounding box center [1280, 769] width 15 height 15
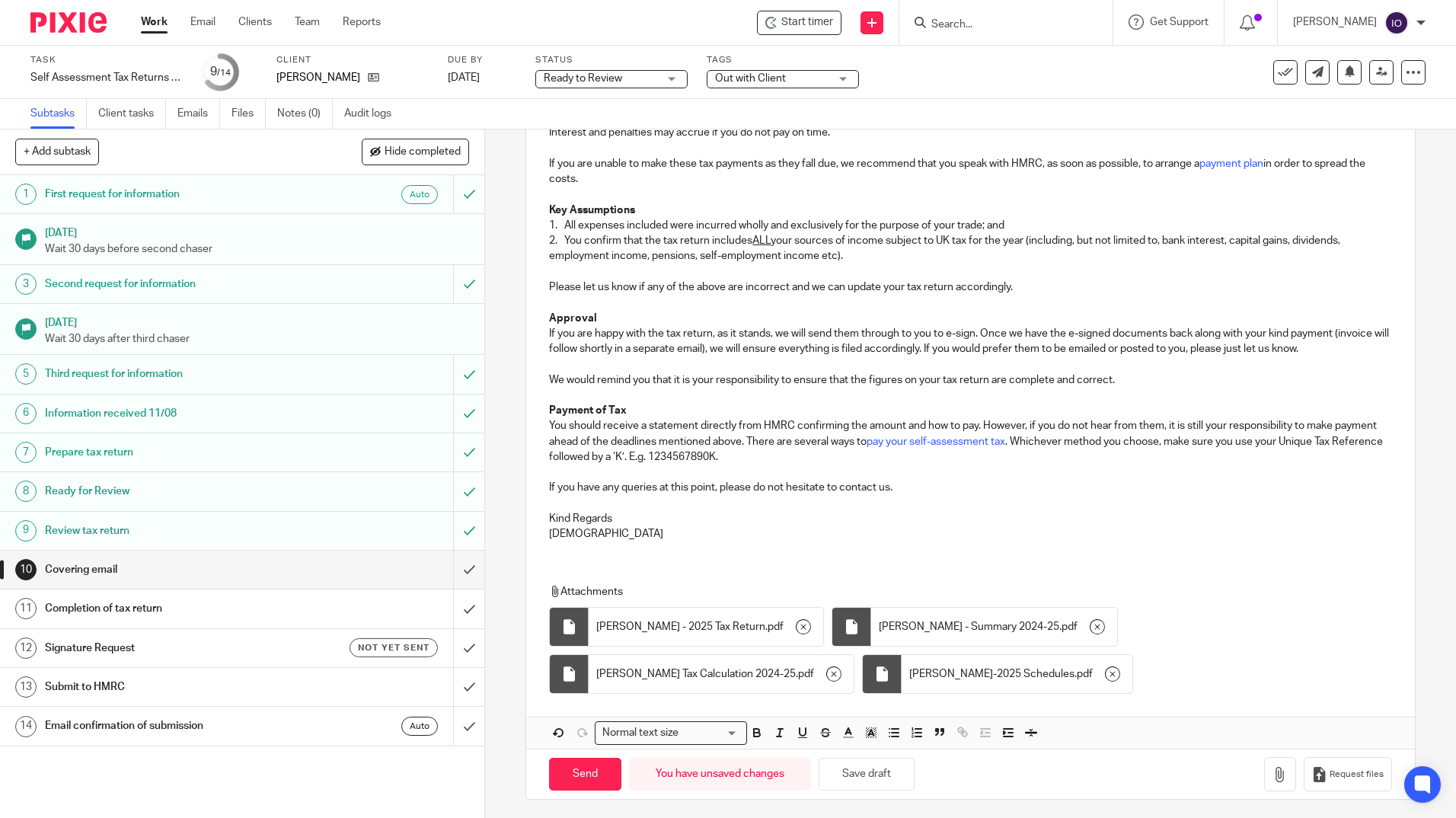
scroll to position [321, 0]
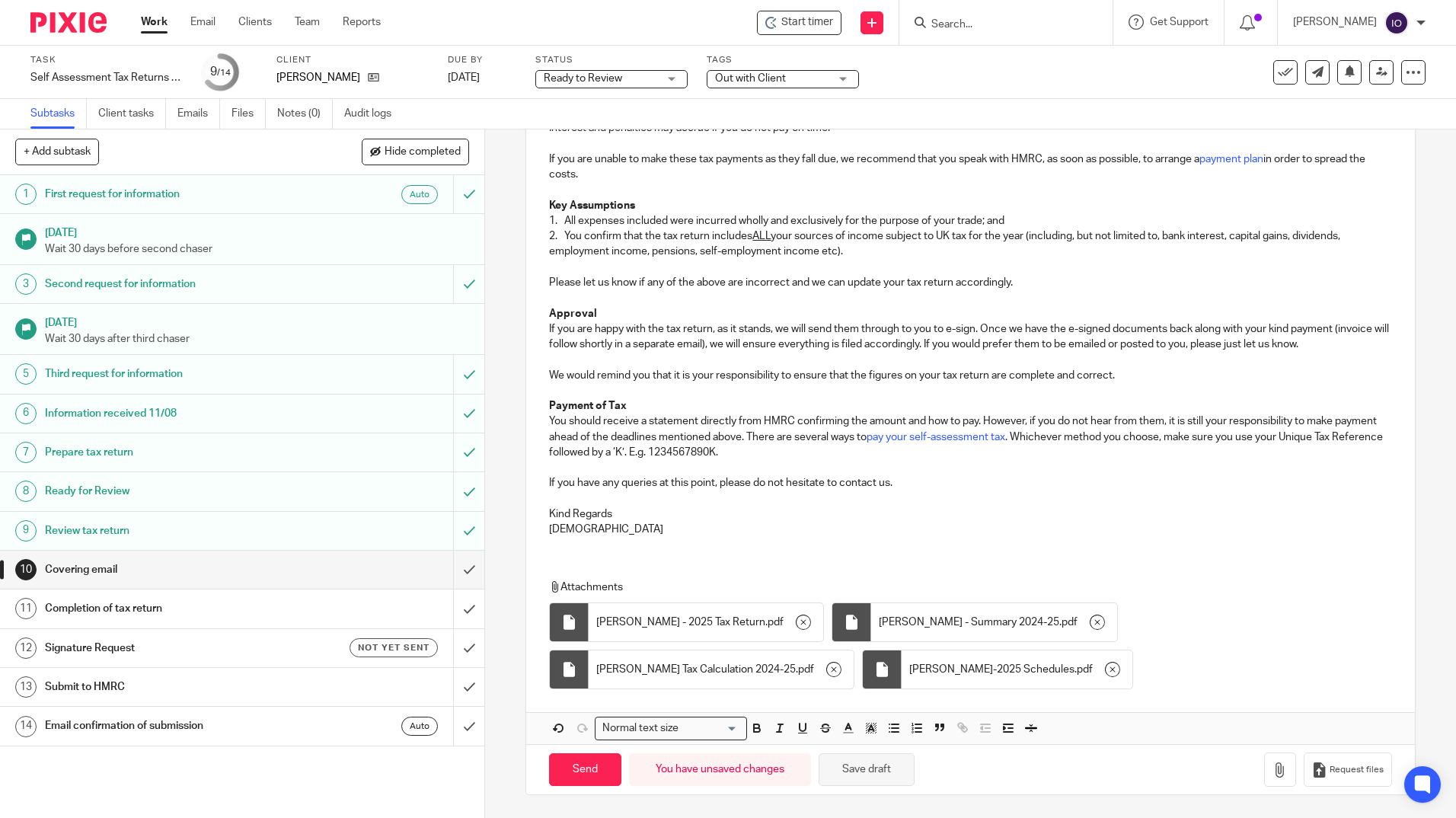
click at [858, 764] on button "Save draft" at bounding box center [866, 770] width 96 height 33
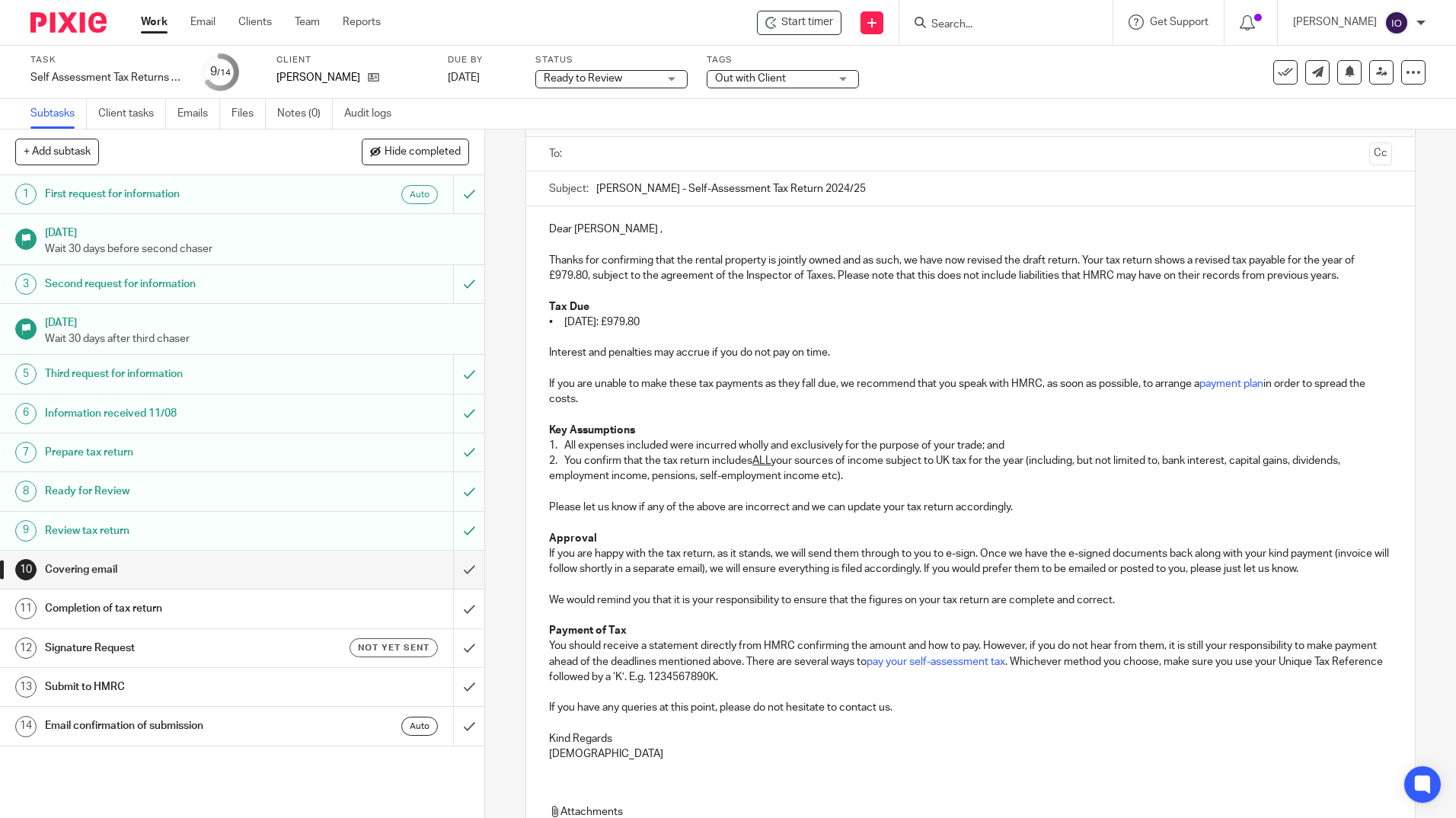
scroll to position [0, 0]
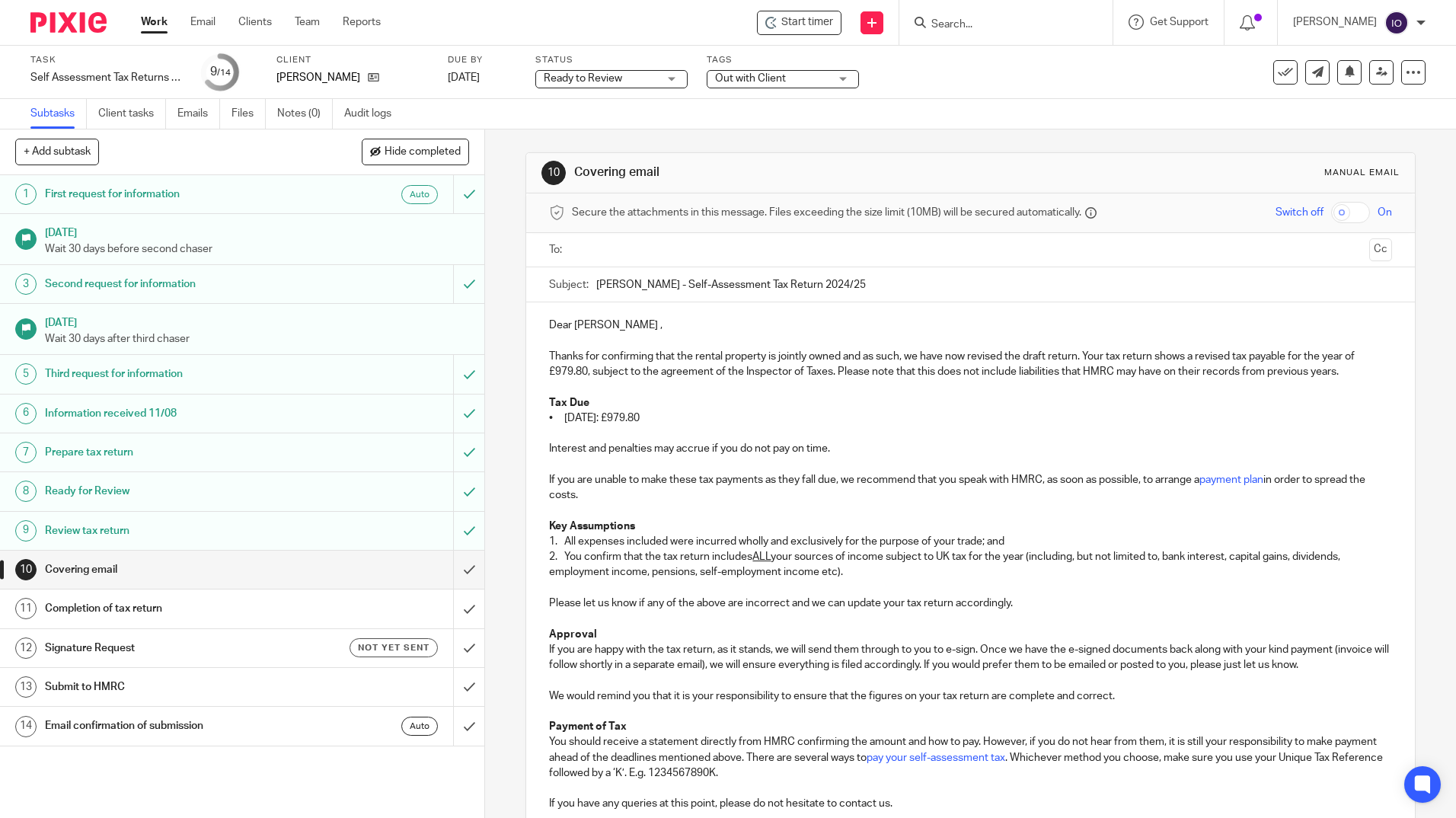
click at [693, 253] on input "text" at bounding box center [969, 250] width 785 height 18
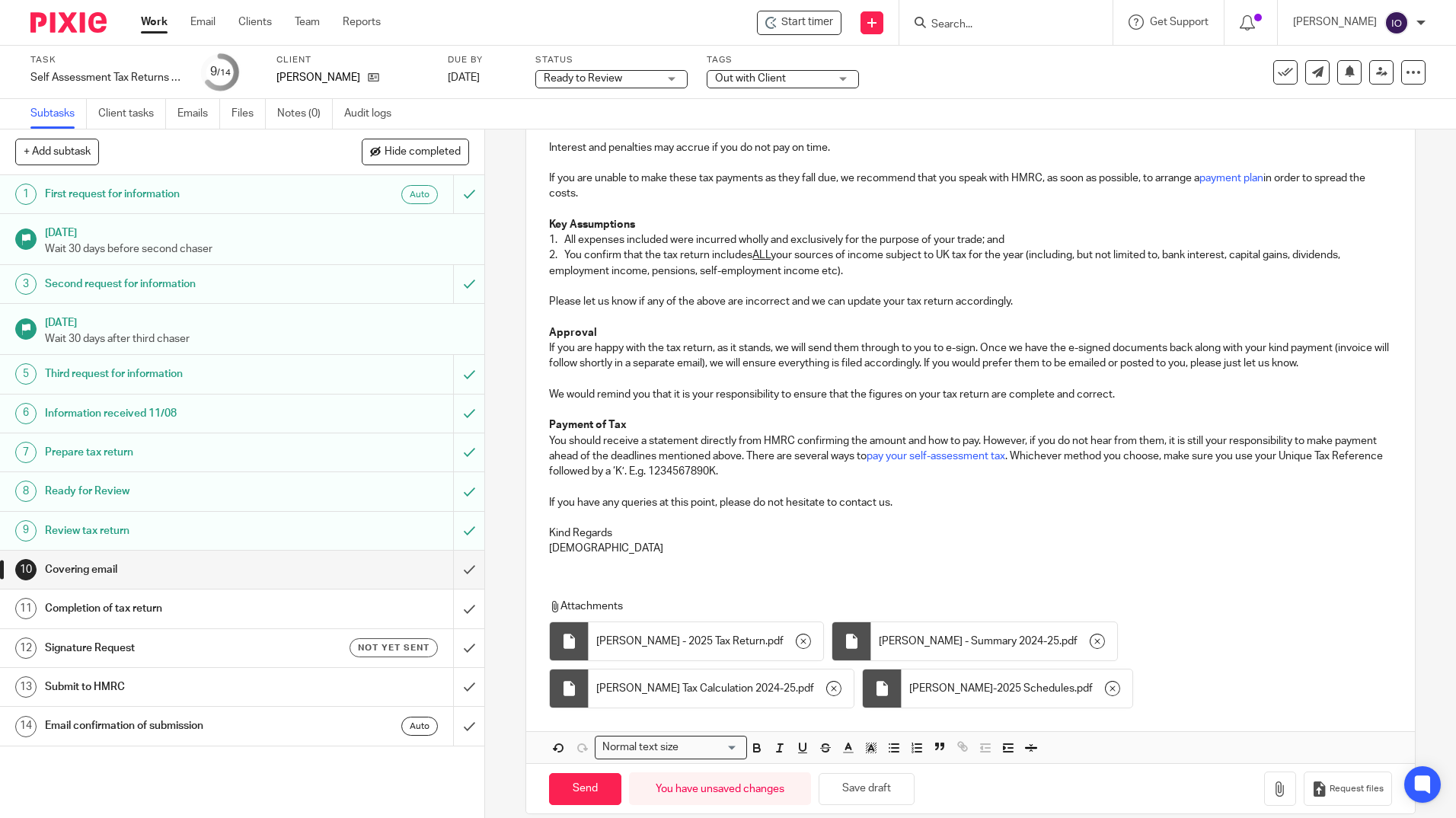
scroll to position [324, 0]
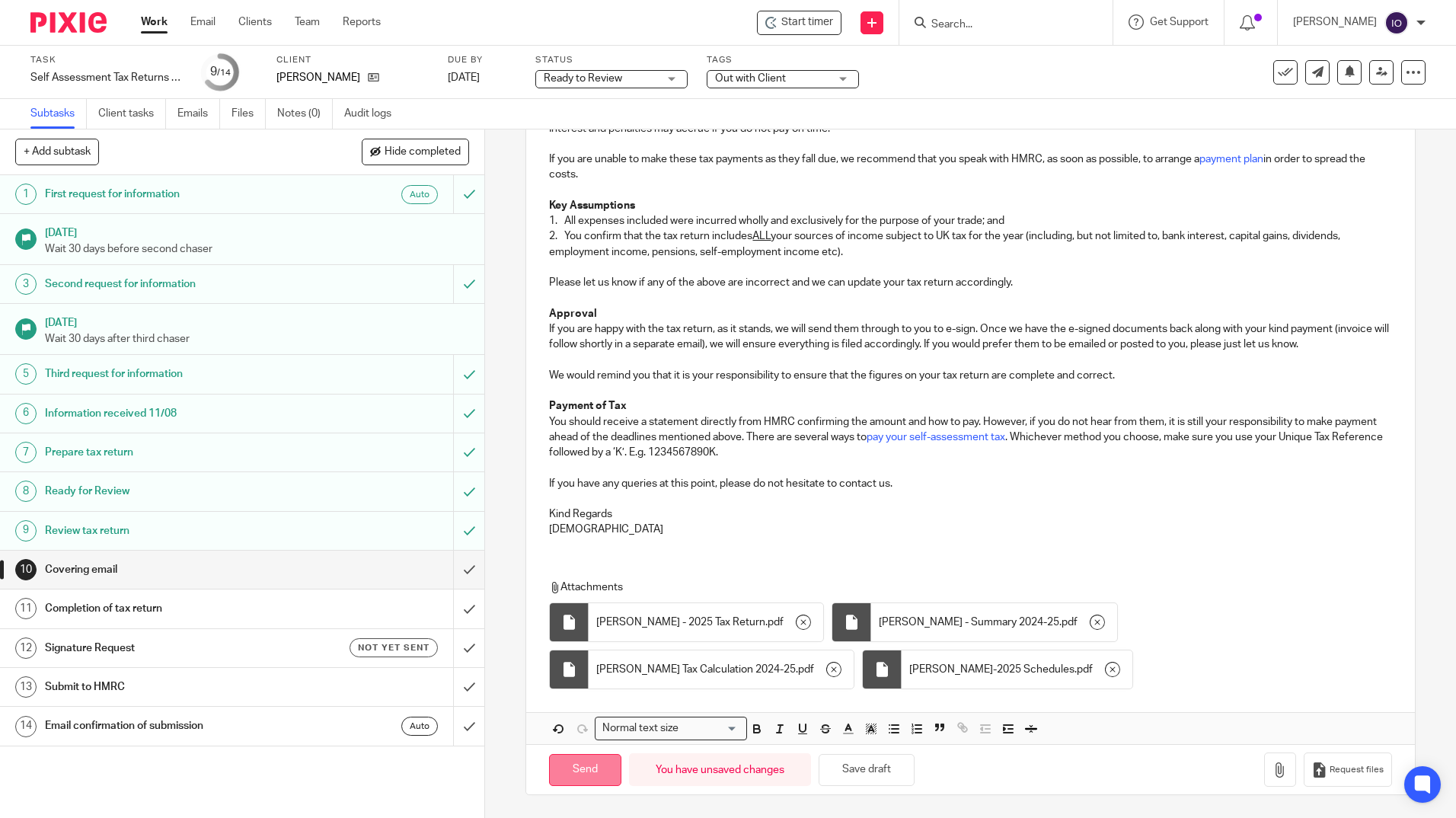
click at [581, 766] on input "Send" at bounding box center [585, 770] width 72 height 33
type input "Sent"
click at [964, 21] on input "Search" at bounding box center [998, 25] width 137 height 14
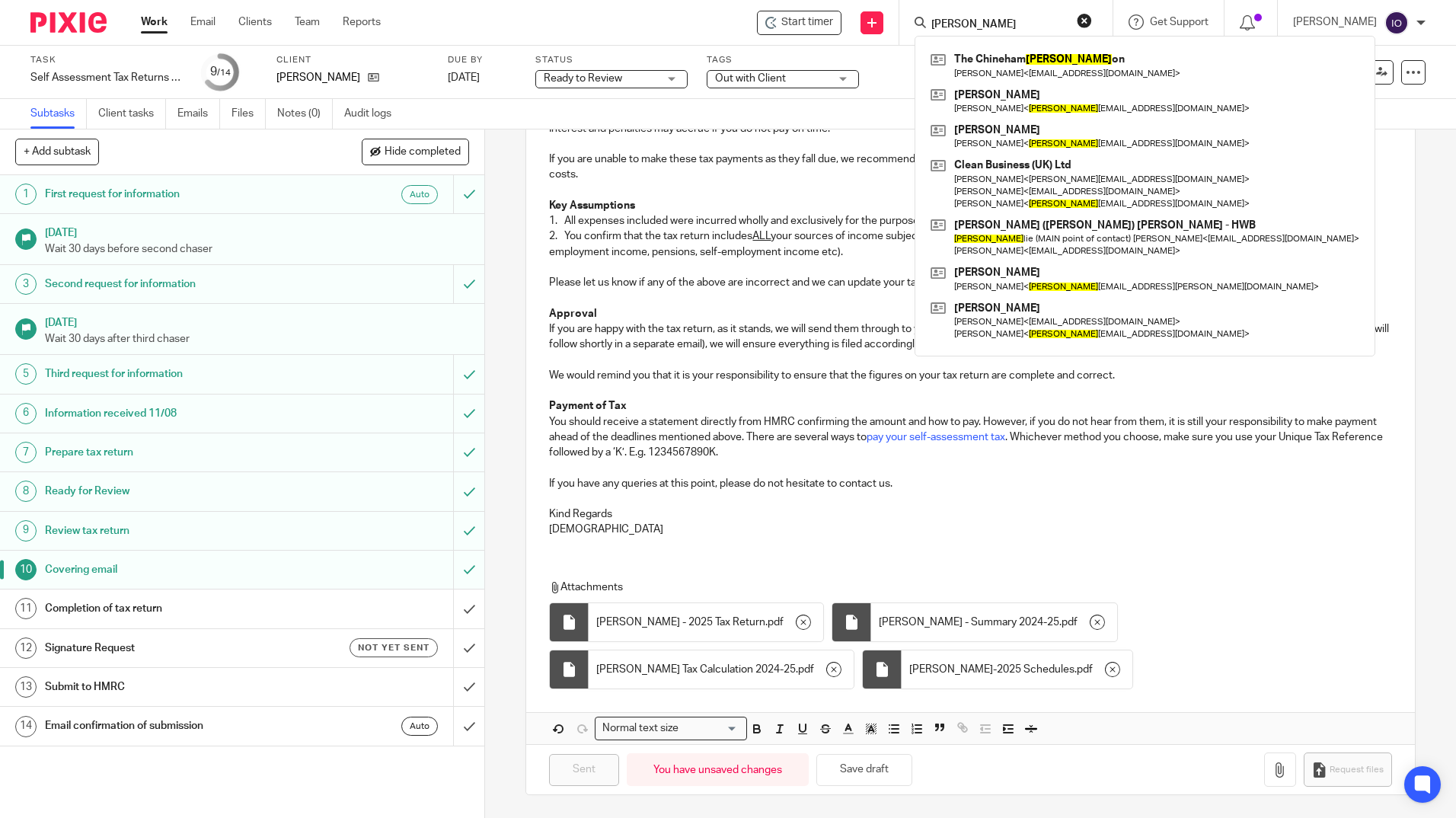
type input "sal"
click at [299, 22] on link "Team" at bounding box center [307, 22] width 25 height 15
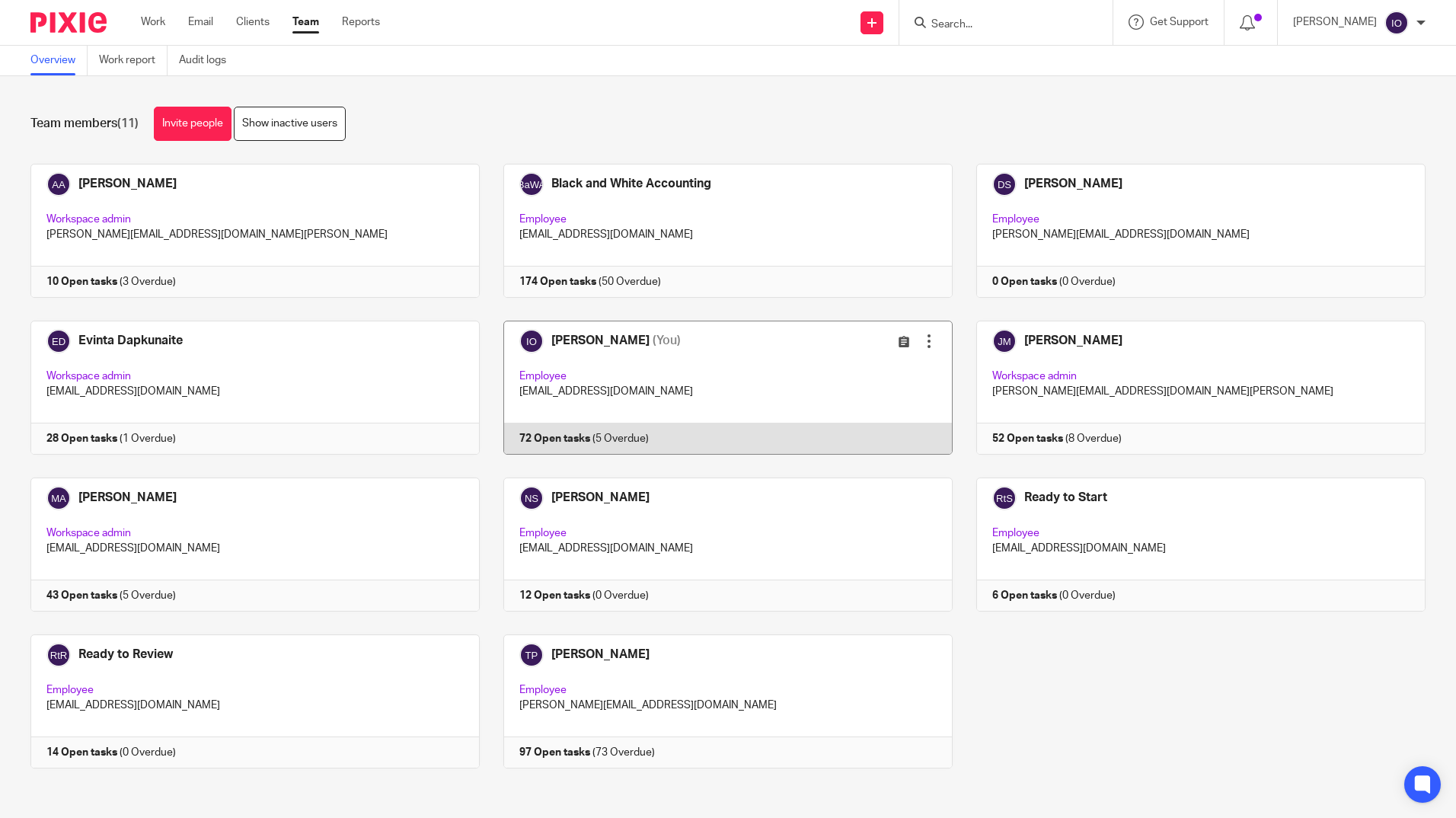
click at [562, 434] on link at bounding box center [716, 388] width 473 height 134
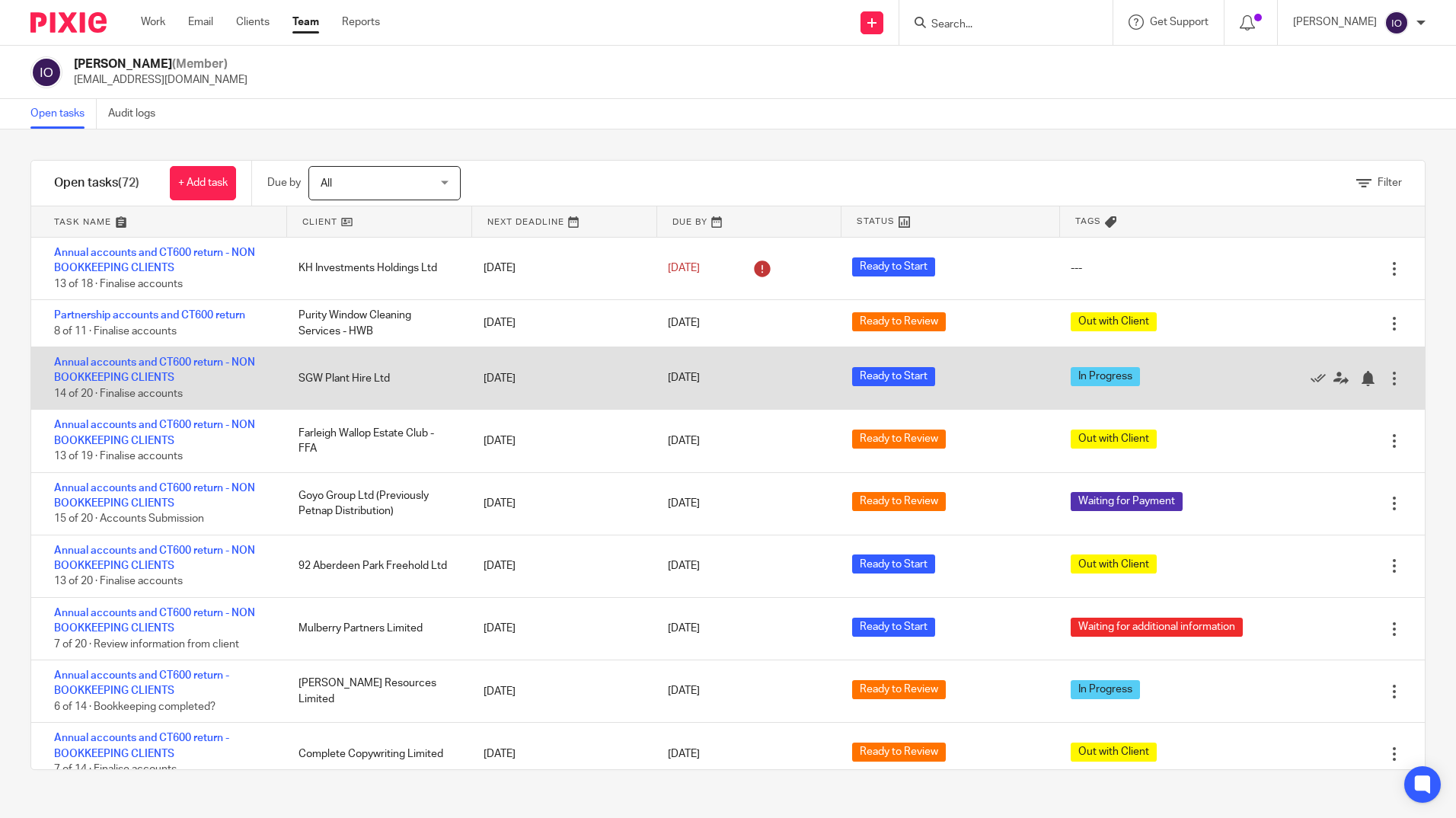
scroll to position [76, 0]
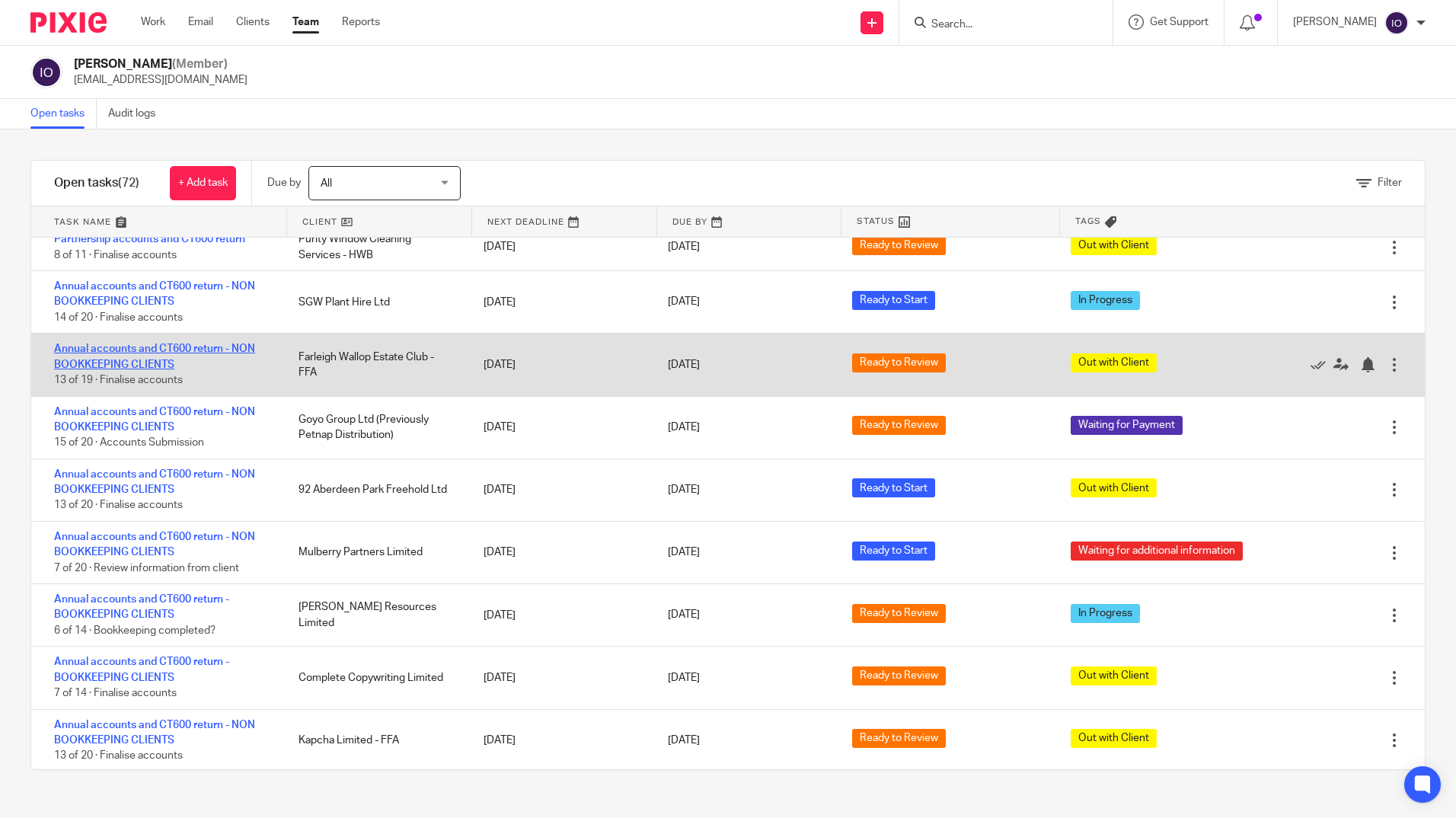
click at [203, 349] on link "Annual accounts and CT600 return - NON BOOKKEEPING CLIENTS" at bounding box center [154, 357] width 201 height 26
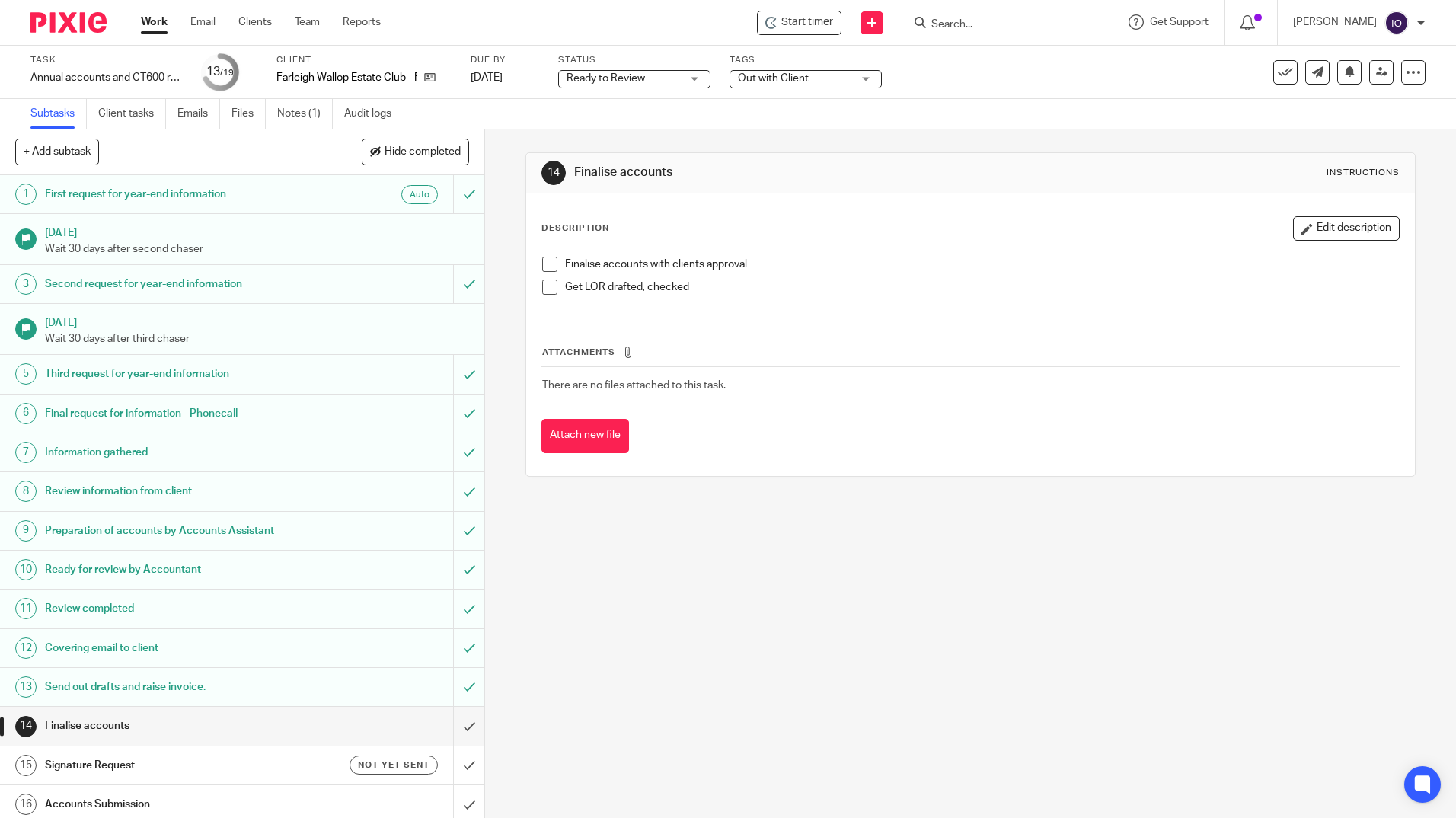
click at [826, 83] on span "Out with Client" at bounding box center [795, 78] width 114 height 16
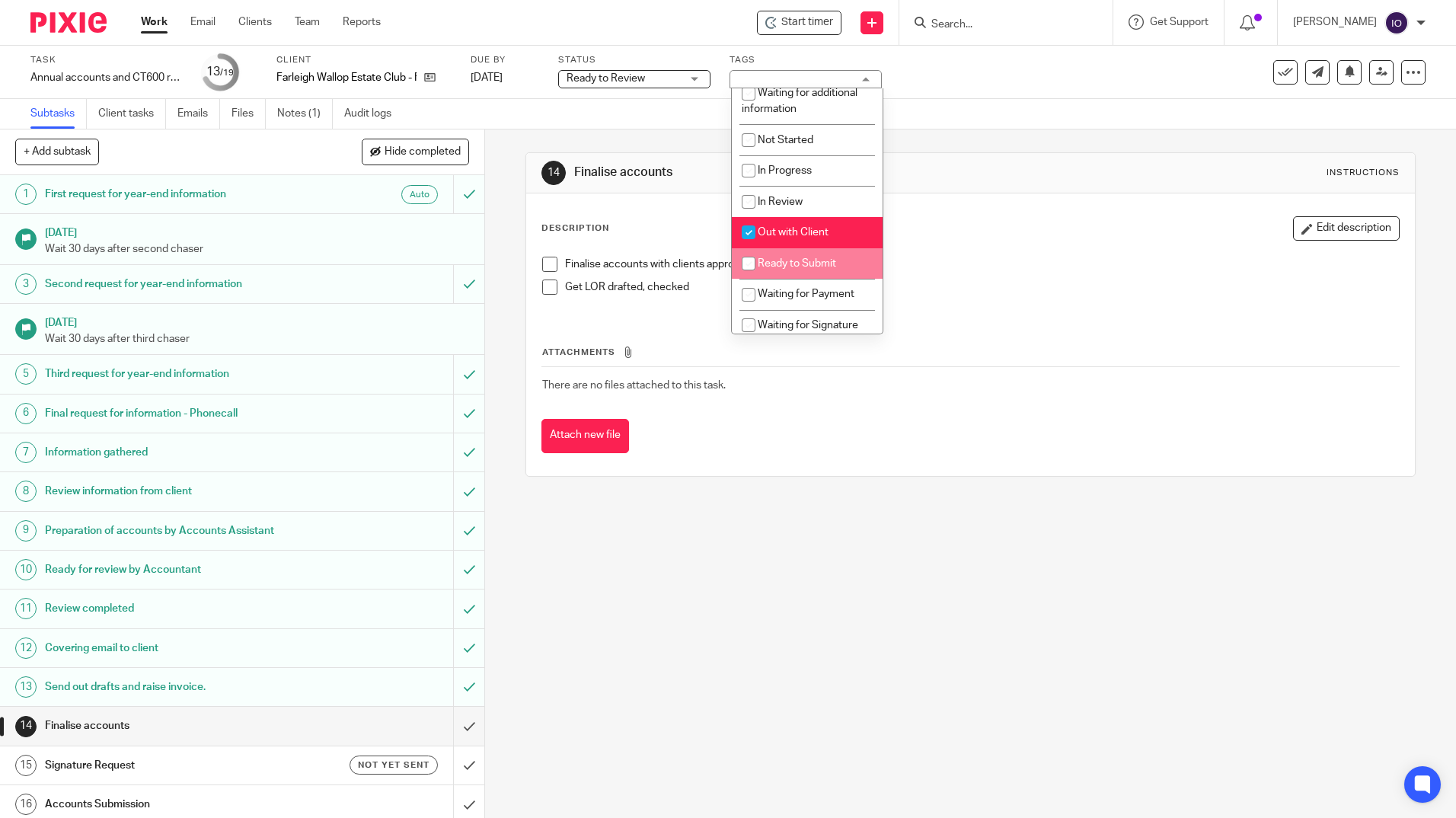
scroll to position [76, 0]
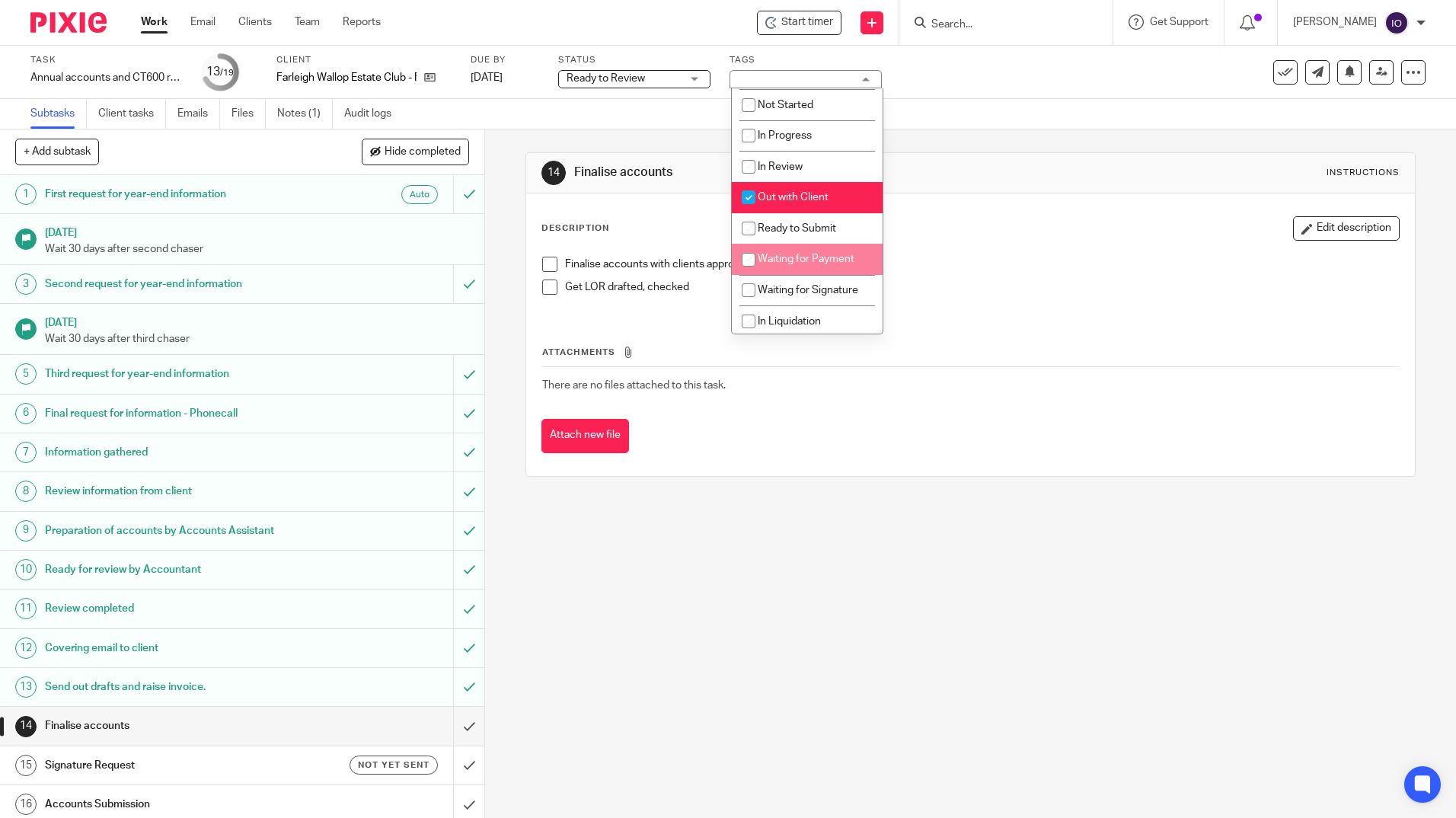
click at [807, 260] on span "Waiting for Payment" at bounding box center [805, 259] width 97 height 11
checkbox input "true"
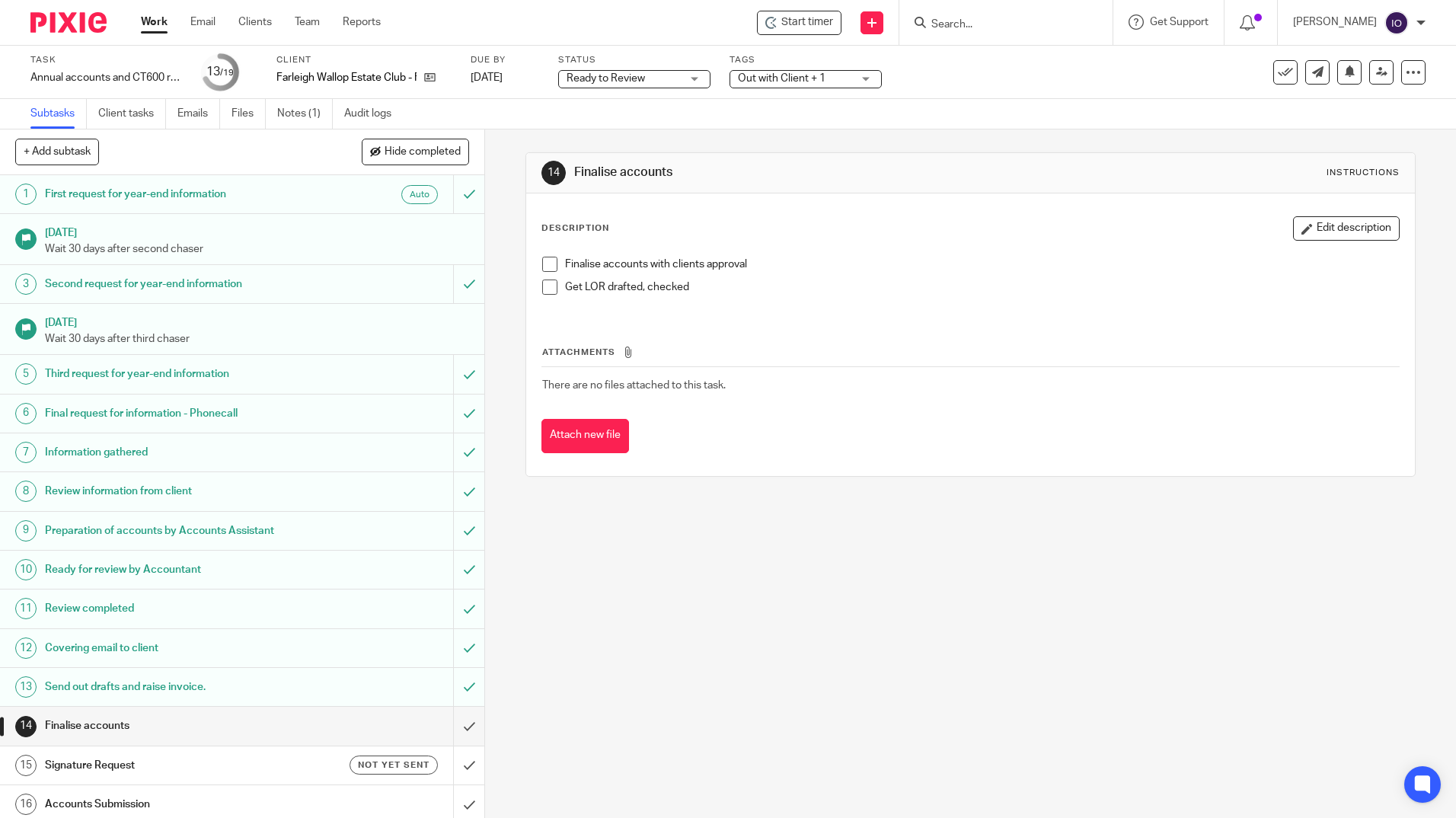
click at [973, 63] on div "Task Annual accounts and CT600 return - NON BOOKKEEPING CLIENTS Save Annual acc…" at bounding box center [611, 72] width 1162 height 37
click at [167, 22] on ul "Work Email Clients Team Reports" at bounding box center [272, 22] width 262 height 15
click at [153, 19] on link "Work" at bounding box center [154, 22] width 27 height 15
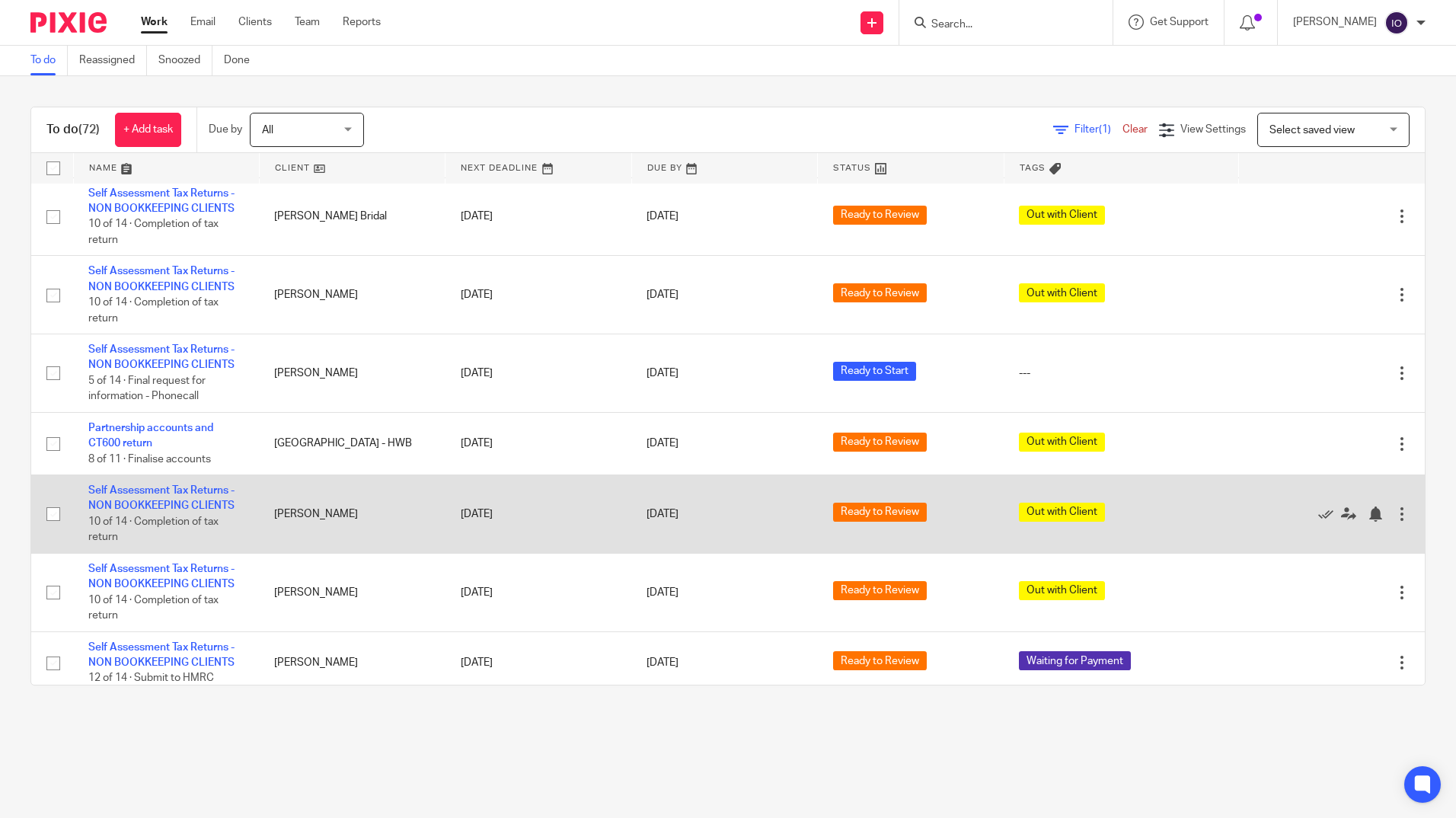
scroll to position [1295, 0]
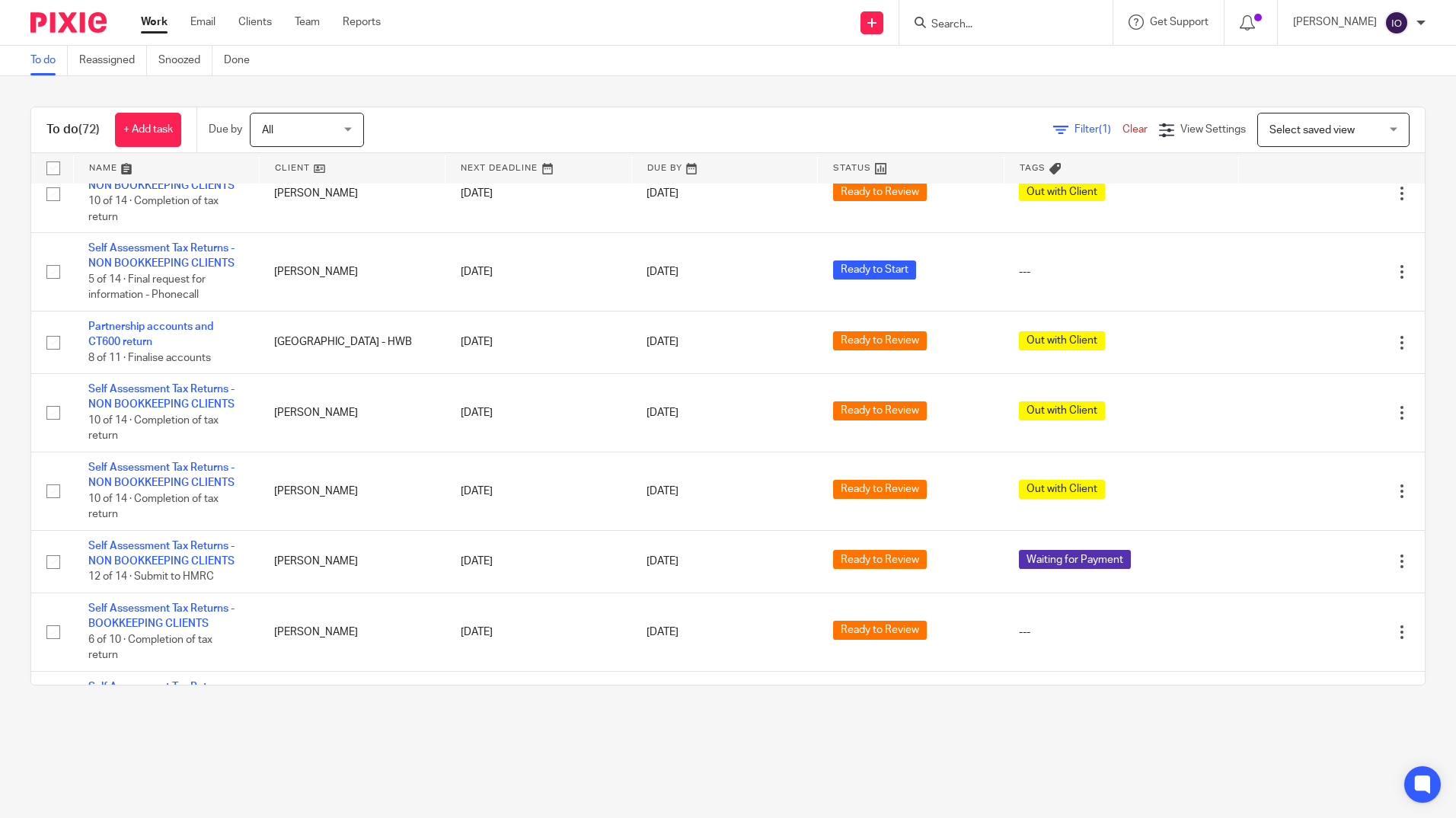
click at [944, 29] on input "Search" at bounding box center [998, 25] width 137 height 14
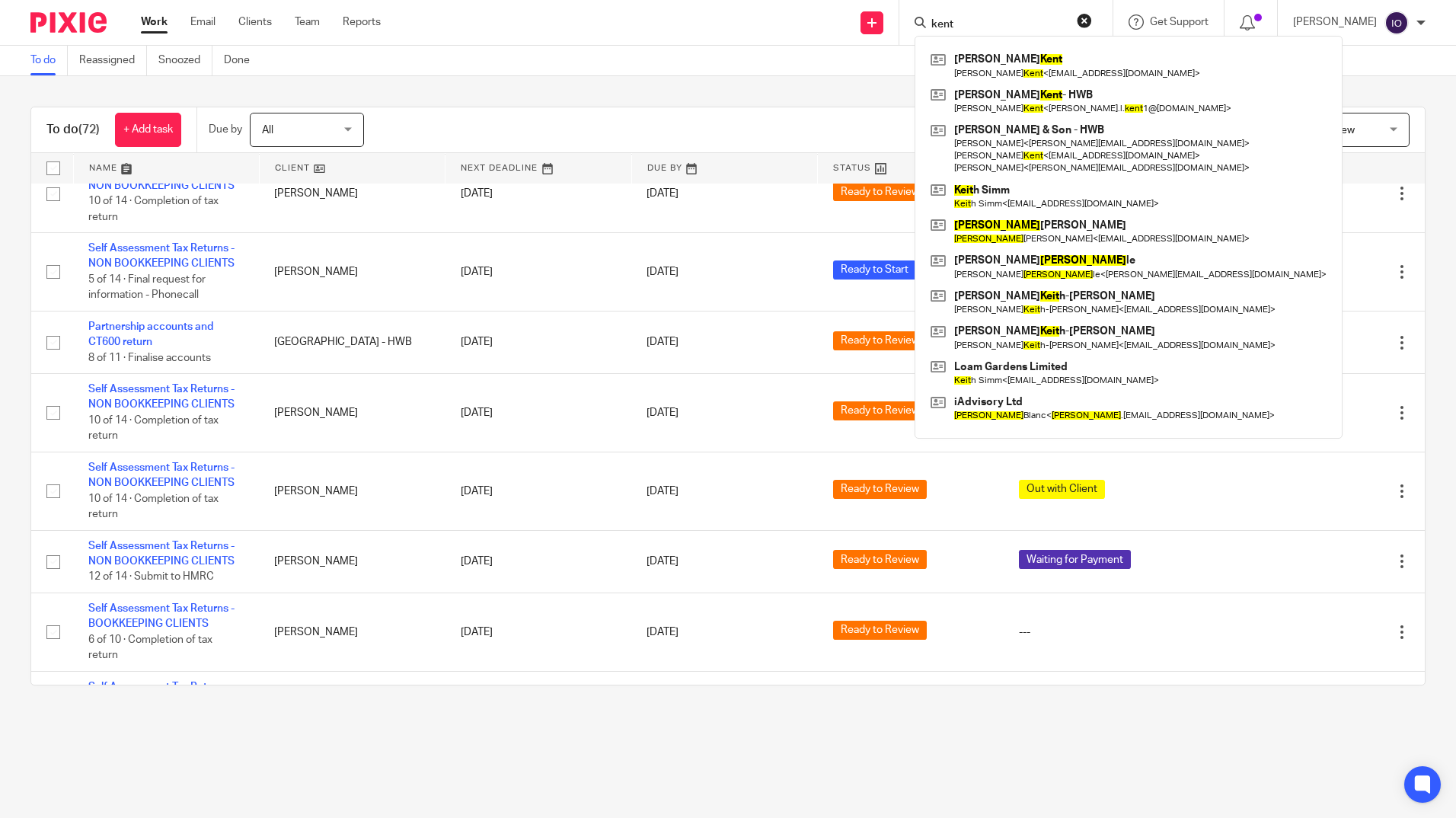
type input "kent"
click at [598, 37] on div "Send new email Create task Add client Request signature kent Maxine Kent Maxine…" at bounding box center [930, 22] width 1052 height 45
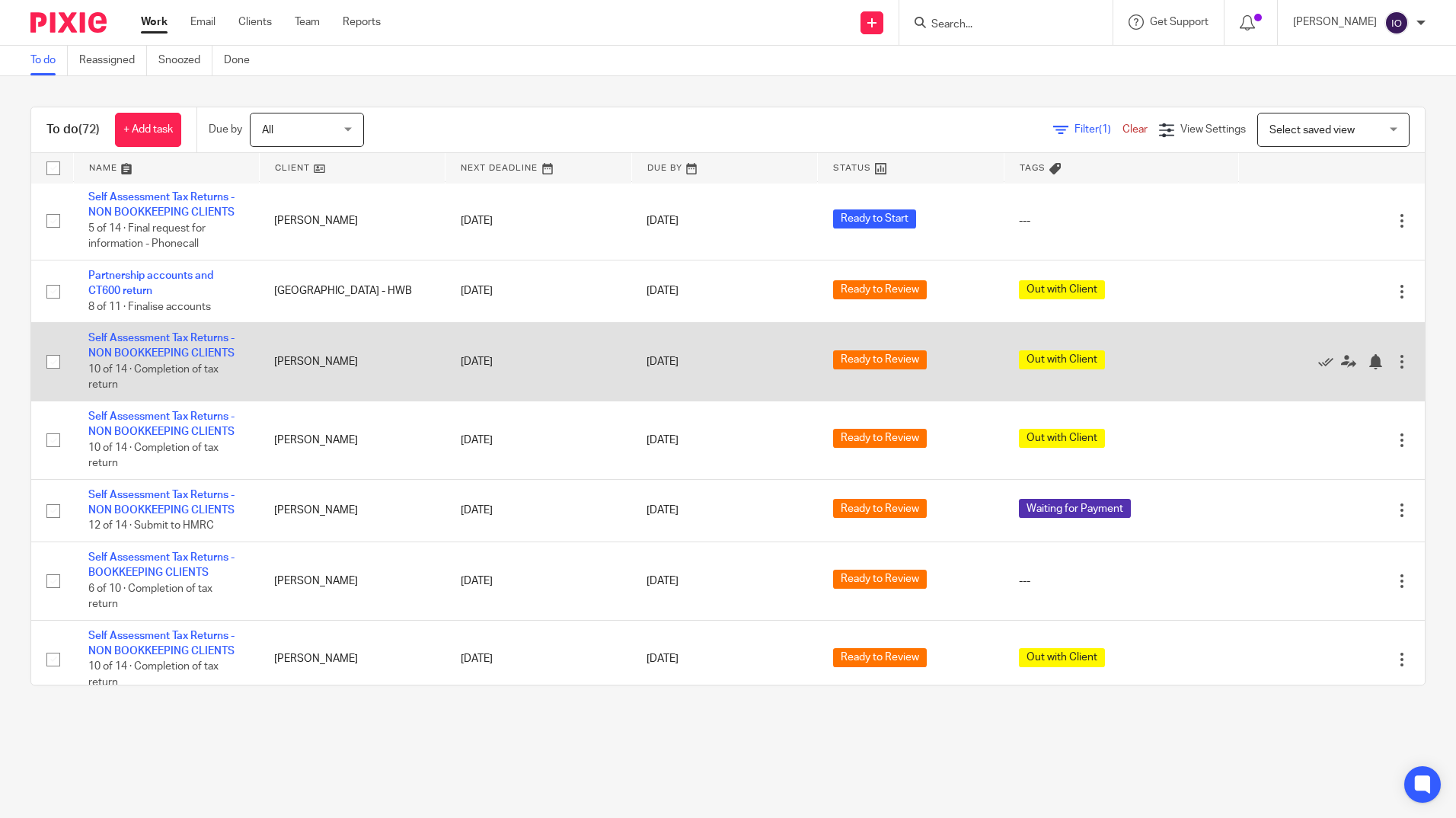
scroll to position [1370, 0]
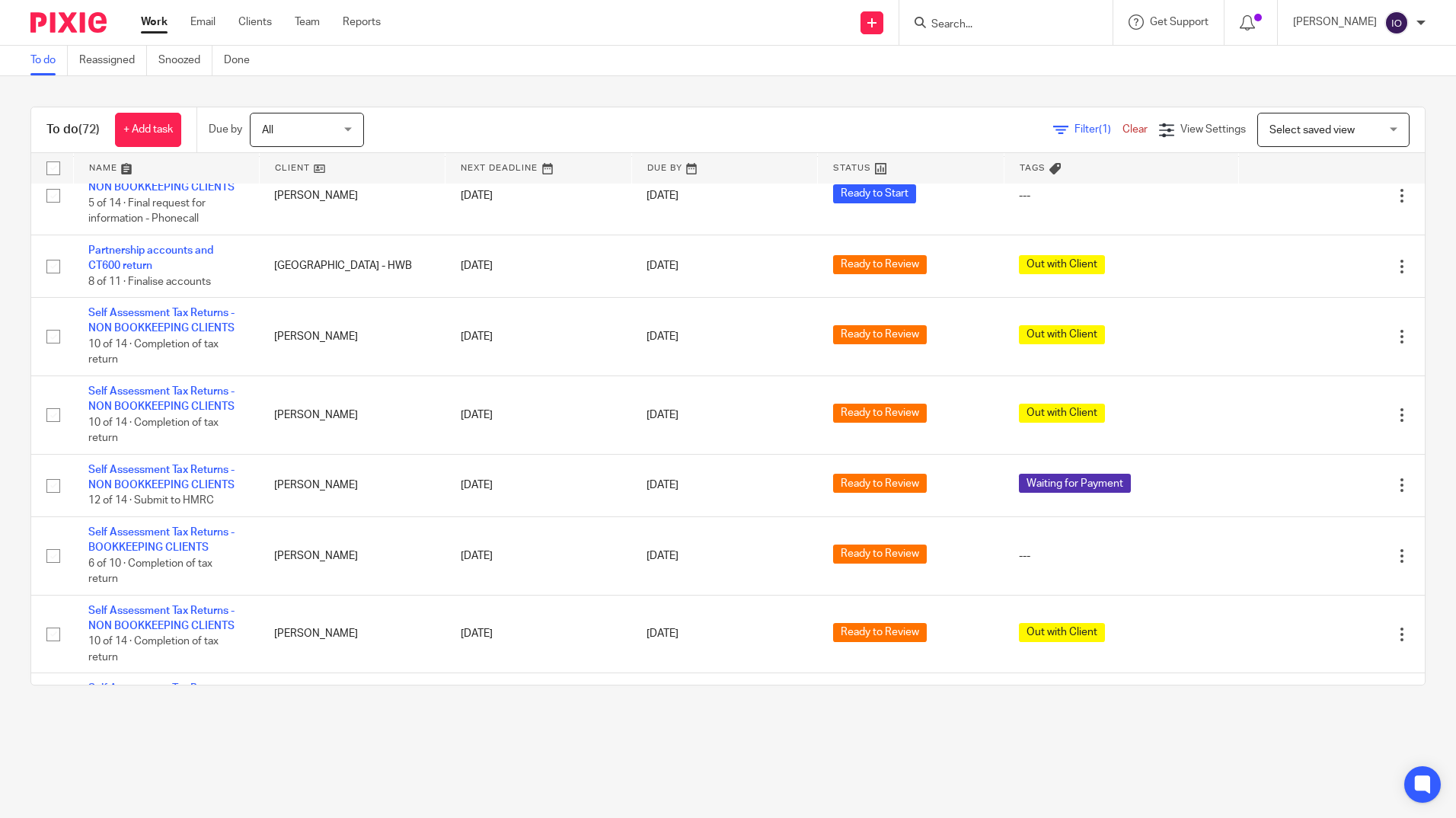
click at [1024, 23] on input "Search" at bounding box center [998, 25] width 137 height 14
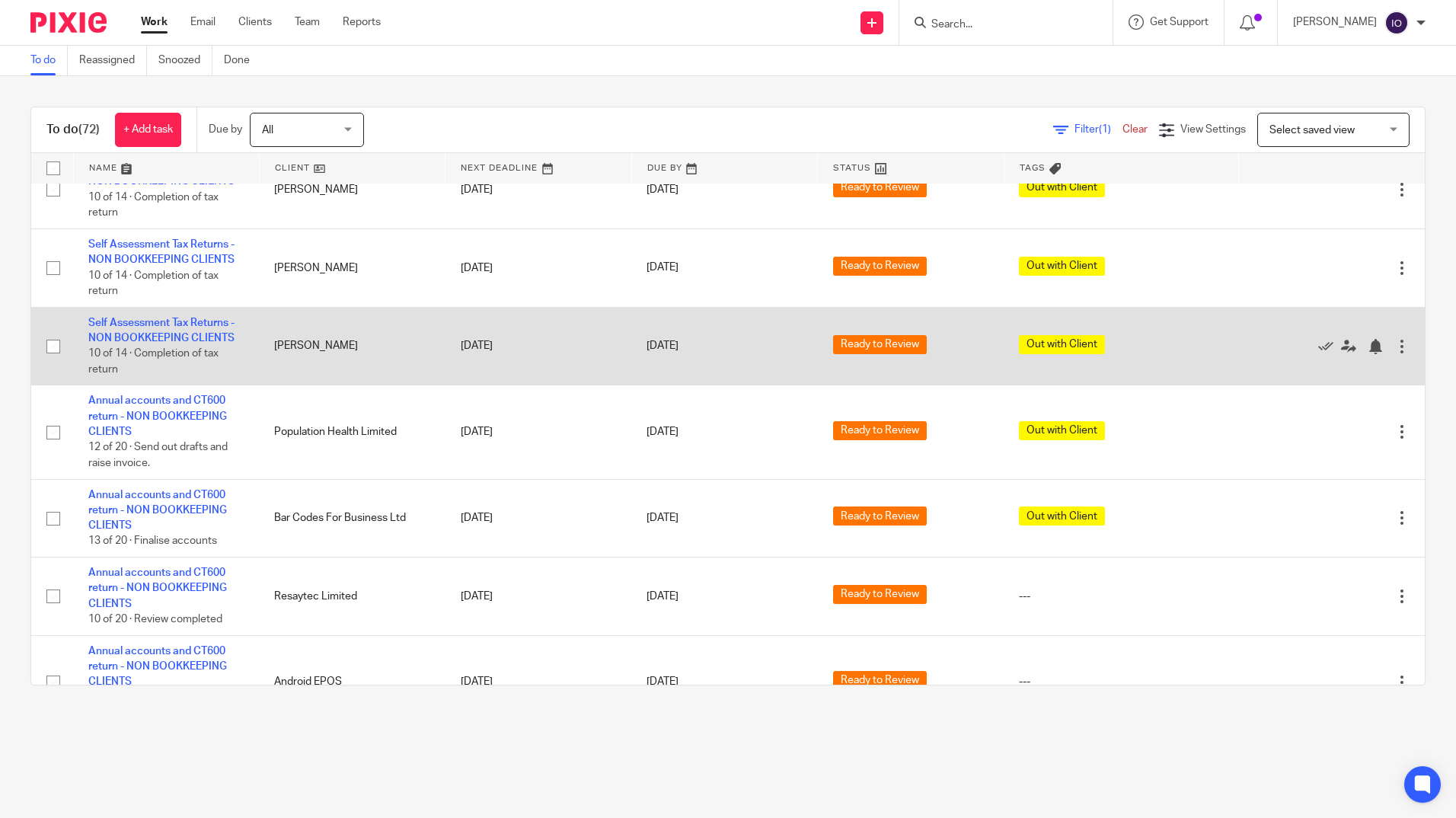
scroll to position [4896, 0]
